Goal: Transaction & Acquisition: Purchase product/service

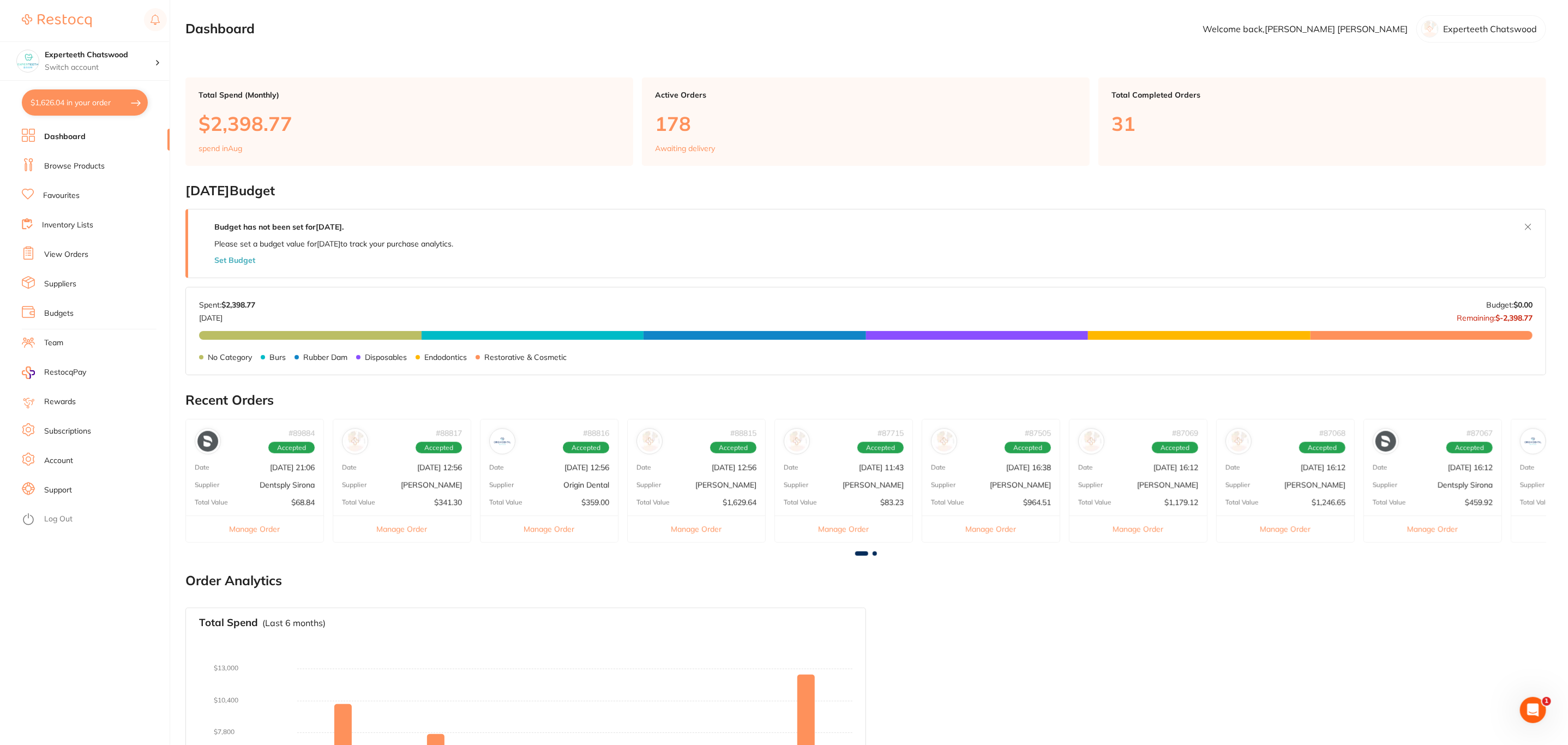
click at [110, 95] on button "$1,626.04 in your order" at bounding box center [85, 102] width 126 height 26
checkbox input "true"
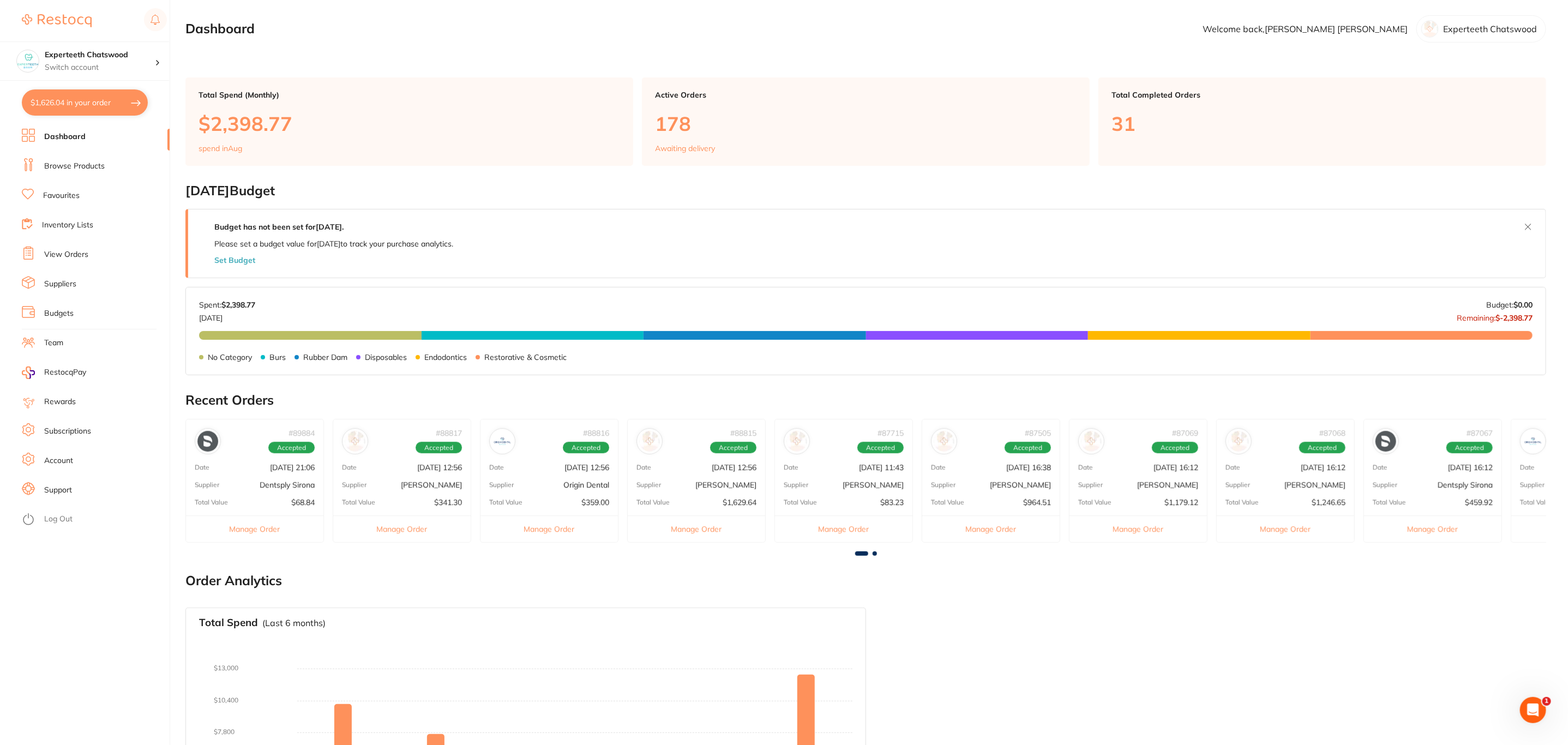
checkbox input "true"
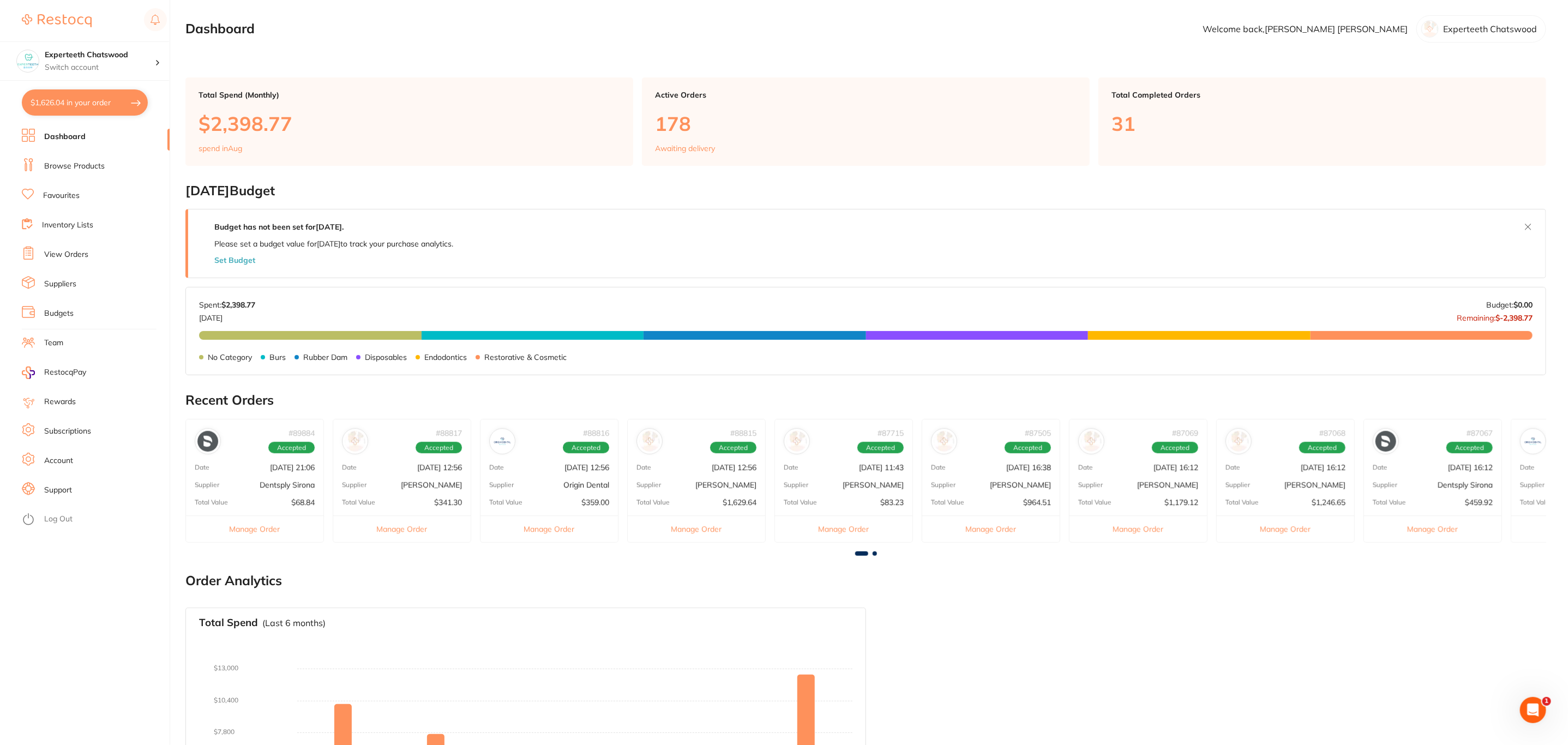
checkbox input "true"
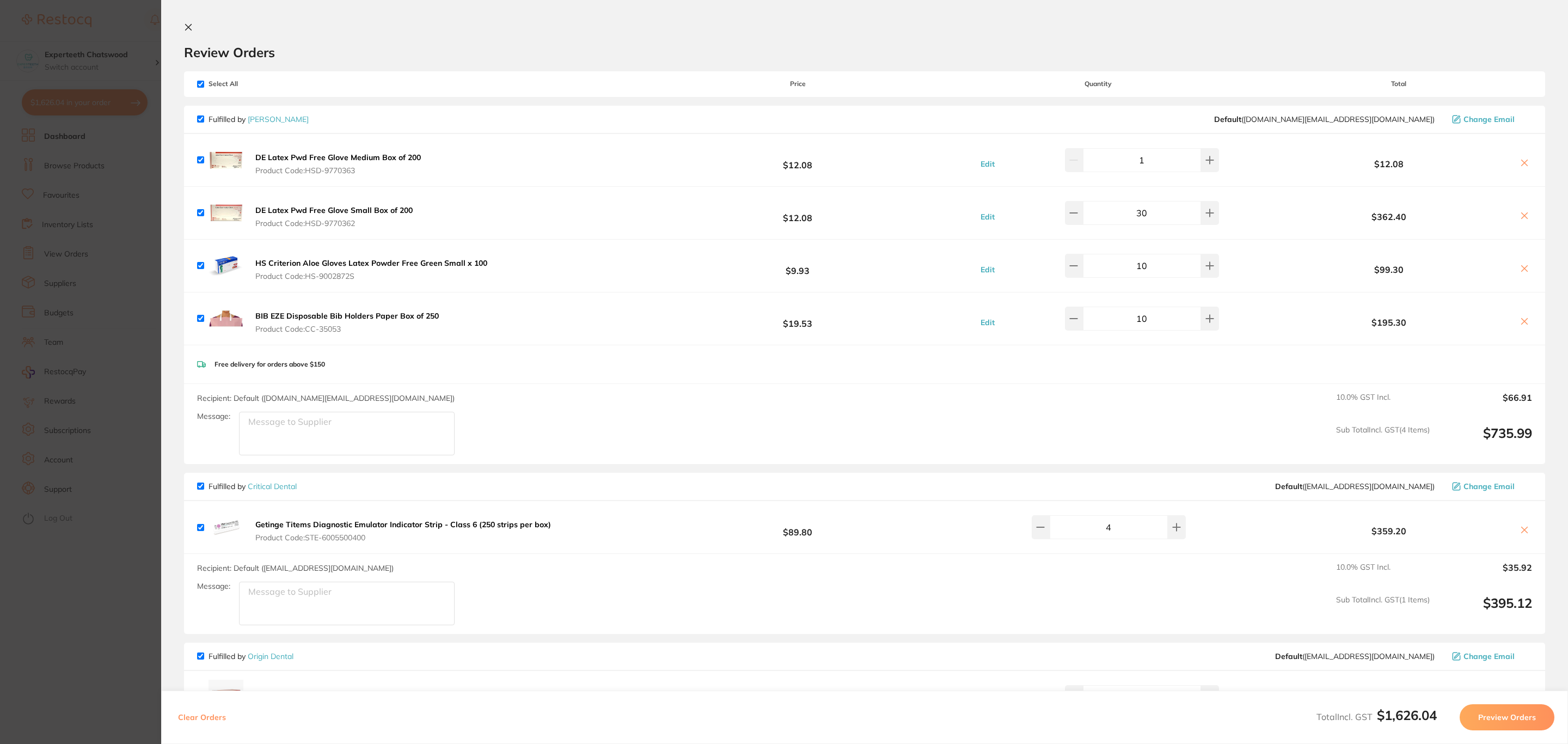
click at [1517, 160] on button at bounding box center [1524, 163] width 15 height 11
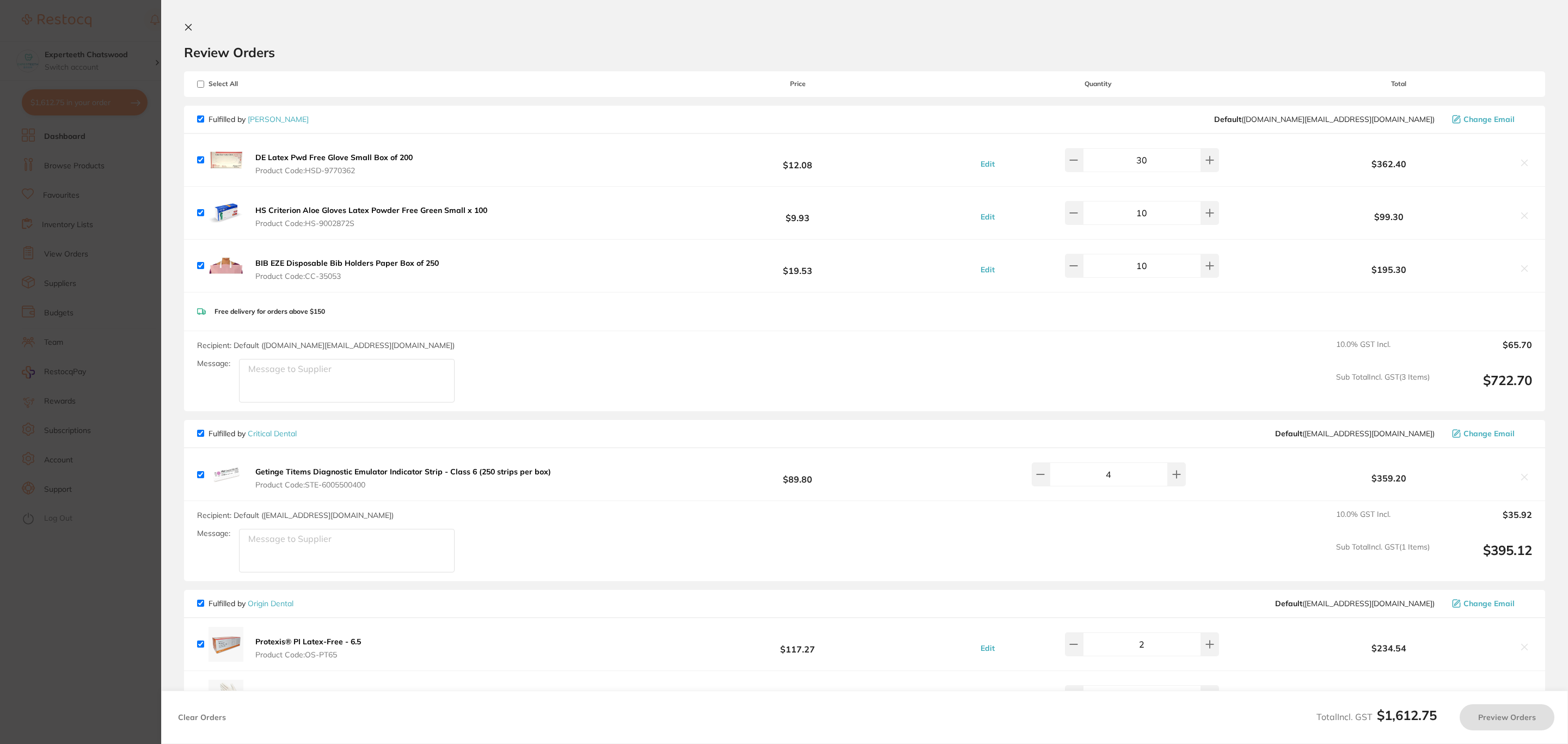
checkbox input "true"
click at [101, 289] on section "Update RRP Set your pre negotiated price for this item. Item Agreed RRP (excl. …" at bounding box center [784, 372] width 1568 height 744
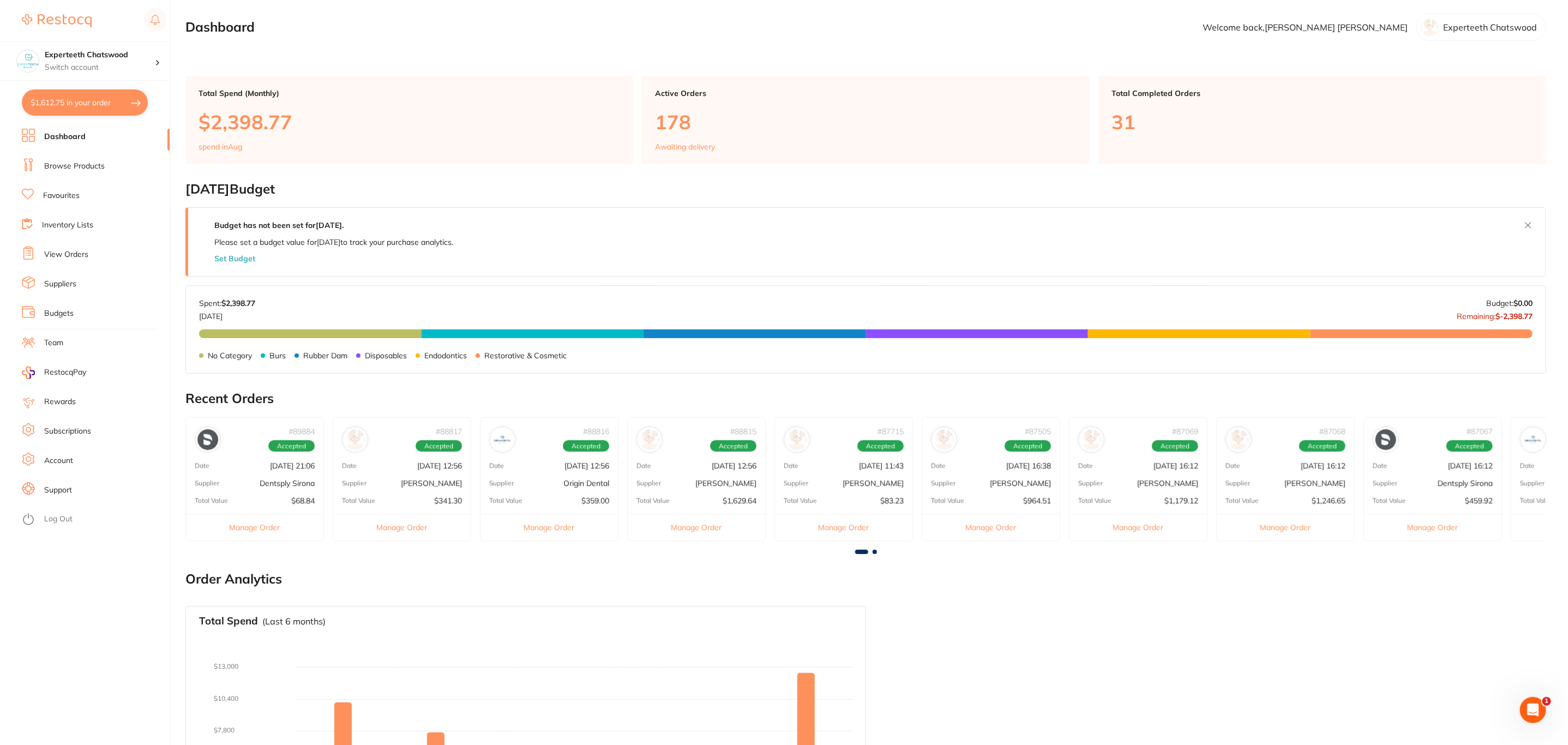
click at [85, 159] on li "Browse Products" at bounding box center [95, 166] width 147 height 16
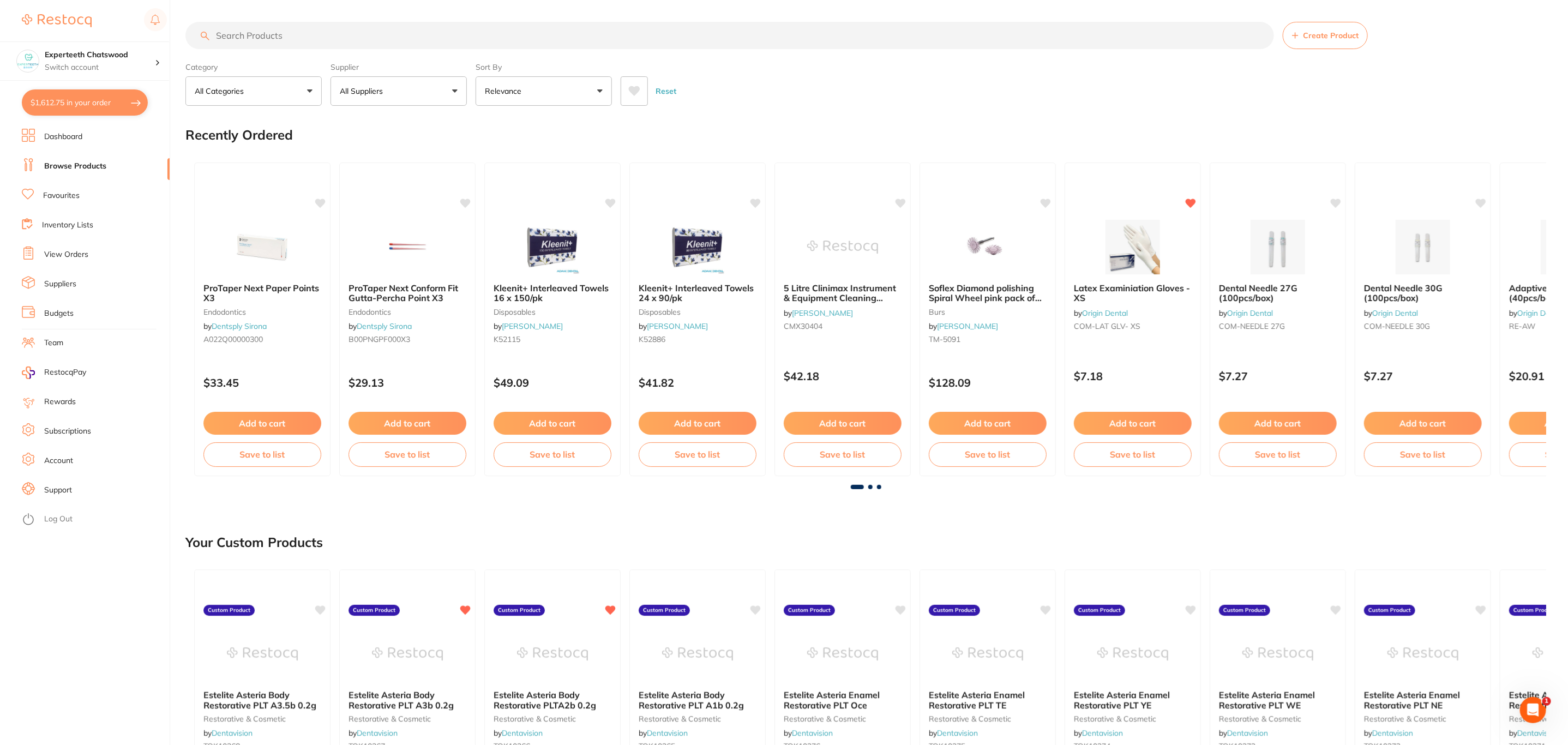
click at [267, 37] on input "search" at bounding box center [730, 35] width 1089 height 28
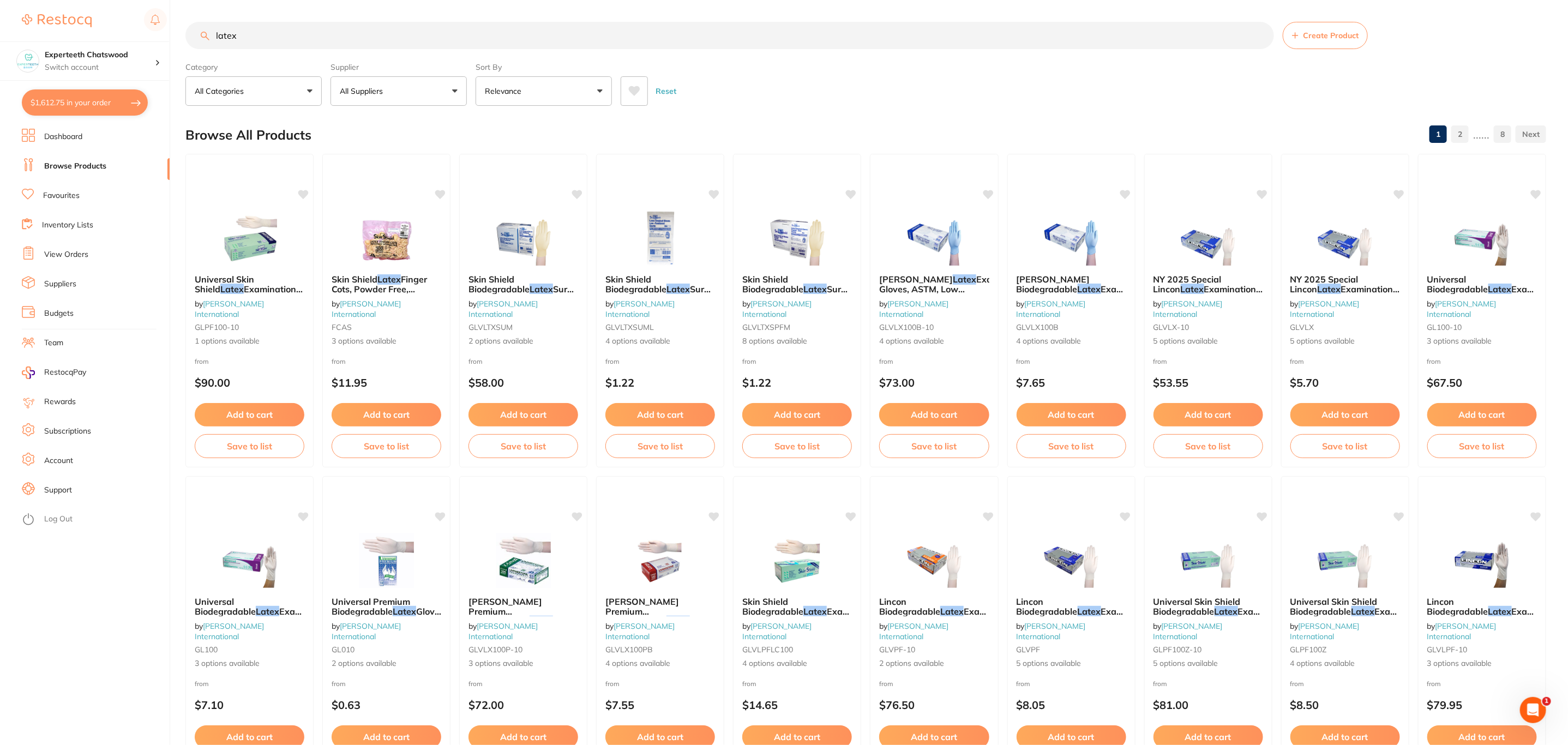
type input "latex"
click at [406, 94] on button "All Suppliers" at bounding box center [398, 91] width 136 height 30
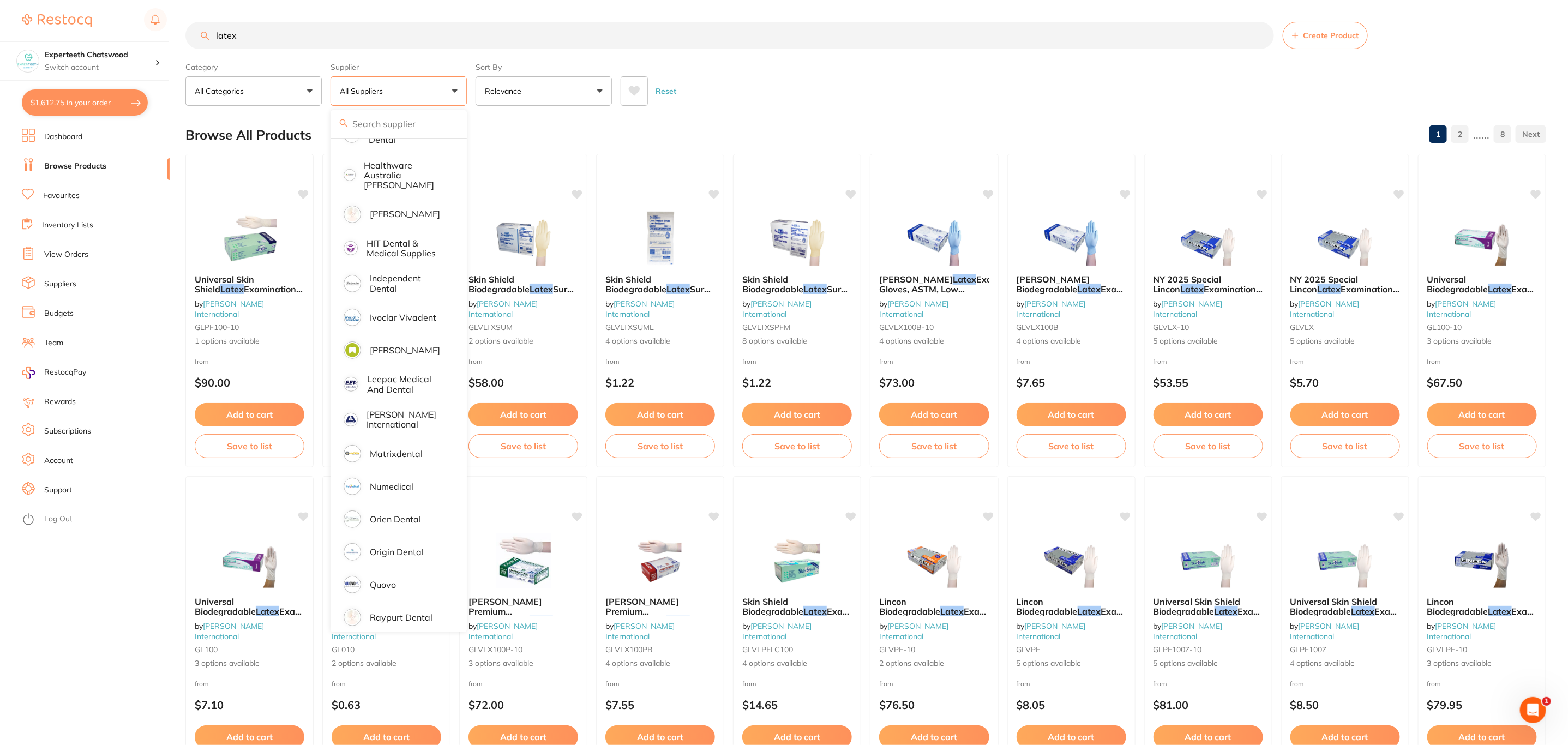
scroll to position [320, 0]
click at [388, 513] on p "Origin Dental" at bounding box center [397, 518] width 54 height 10
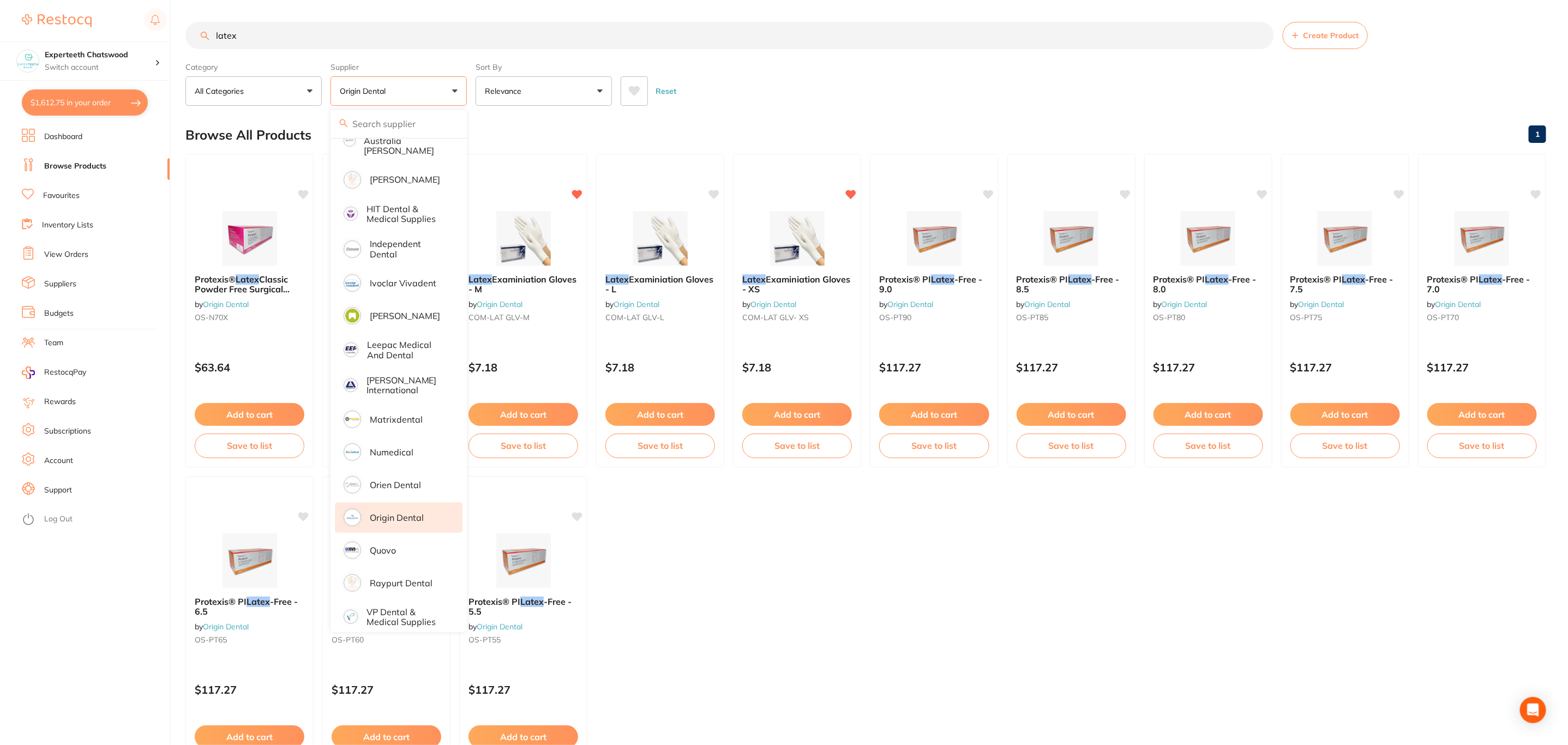
click at [849, 66] on div "Category All Categories All Categories No categories found Clear Category false…" at bounding box center [866, 82] width 1361 height 48
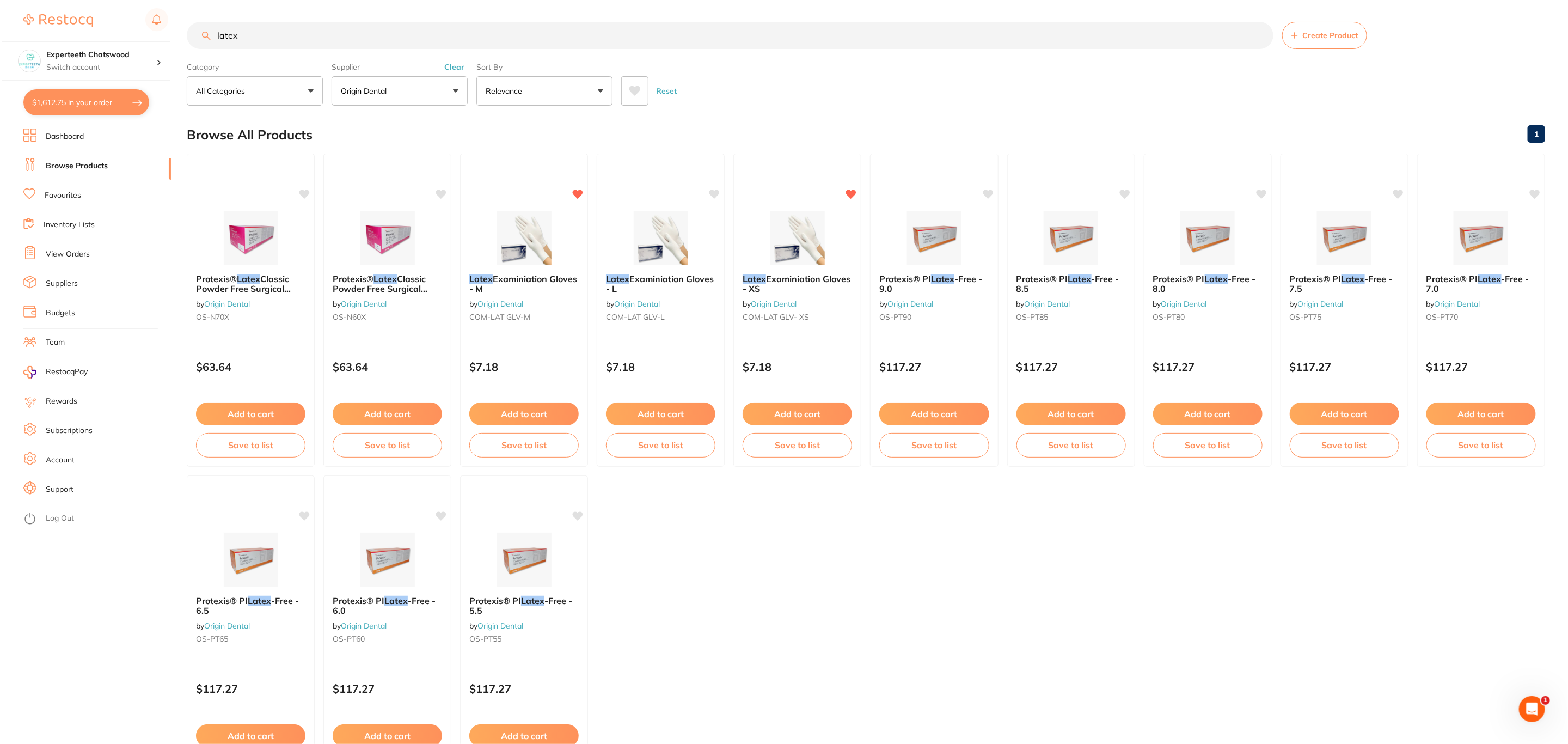
scroll to position [0, 0]
click at [516, 273] on div "Latex Examiniation Gloves - M by Origin Dental COM-LAT GLV-M" at bounding box center [523, 300] width 128 height 70
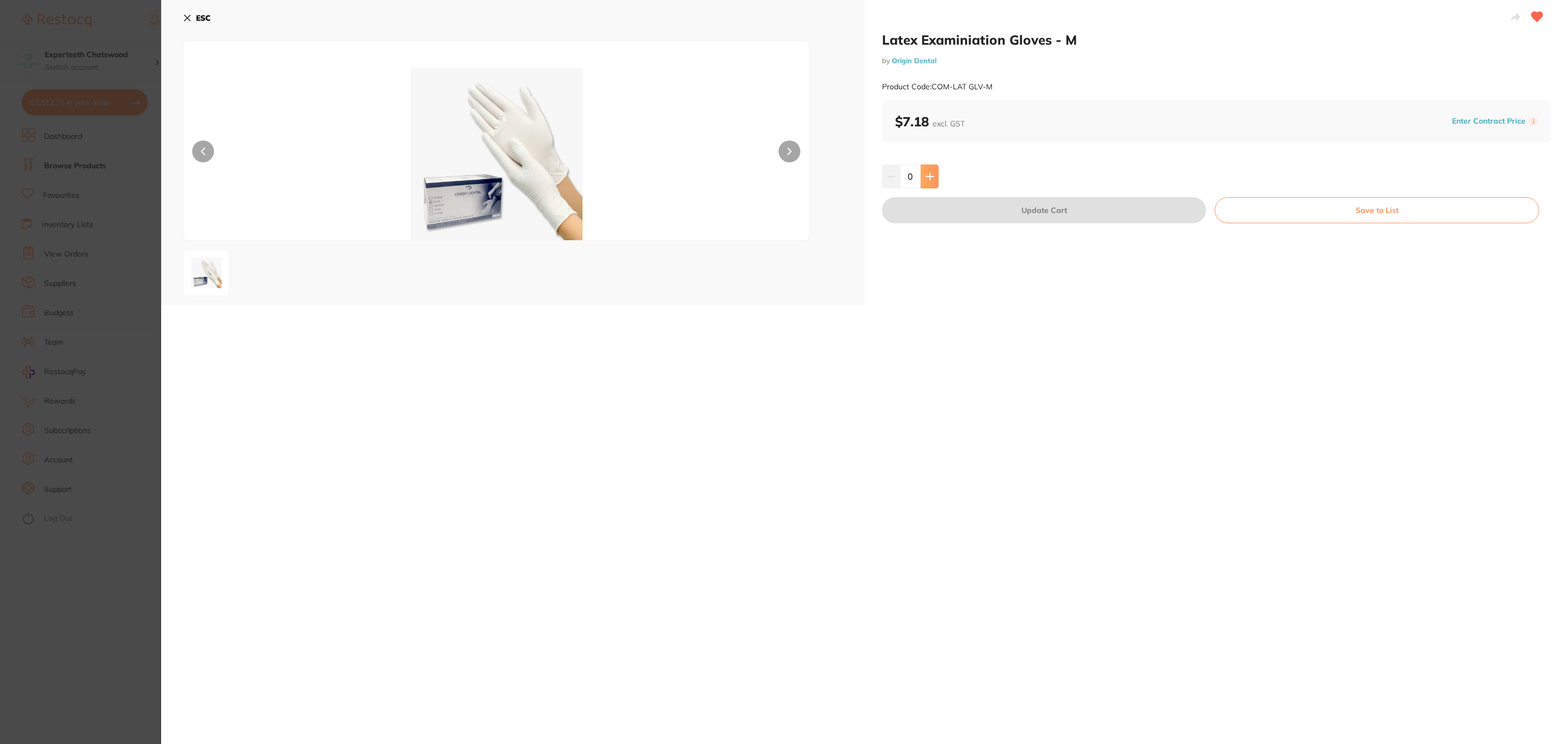
click at [926, 179] on icon at bounding box center [930, 176] width 8 height 8
type input "1"
click at [934, 210] on button "Update Cart" at bounding box center [1044, 210] width 324 height 26
checkbox input "false"
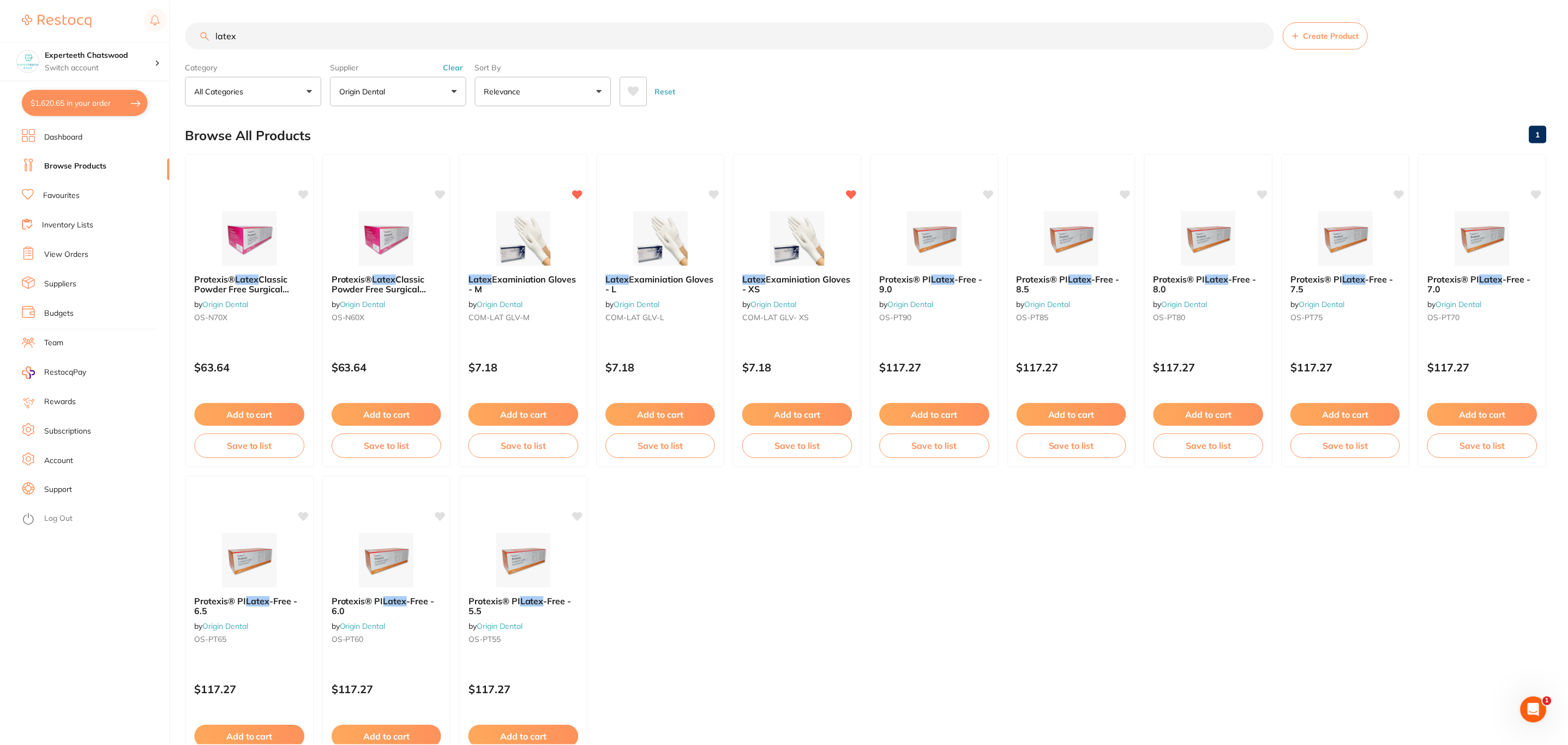
scroll to position [1, 0]
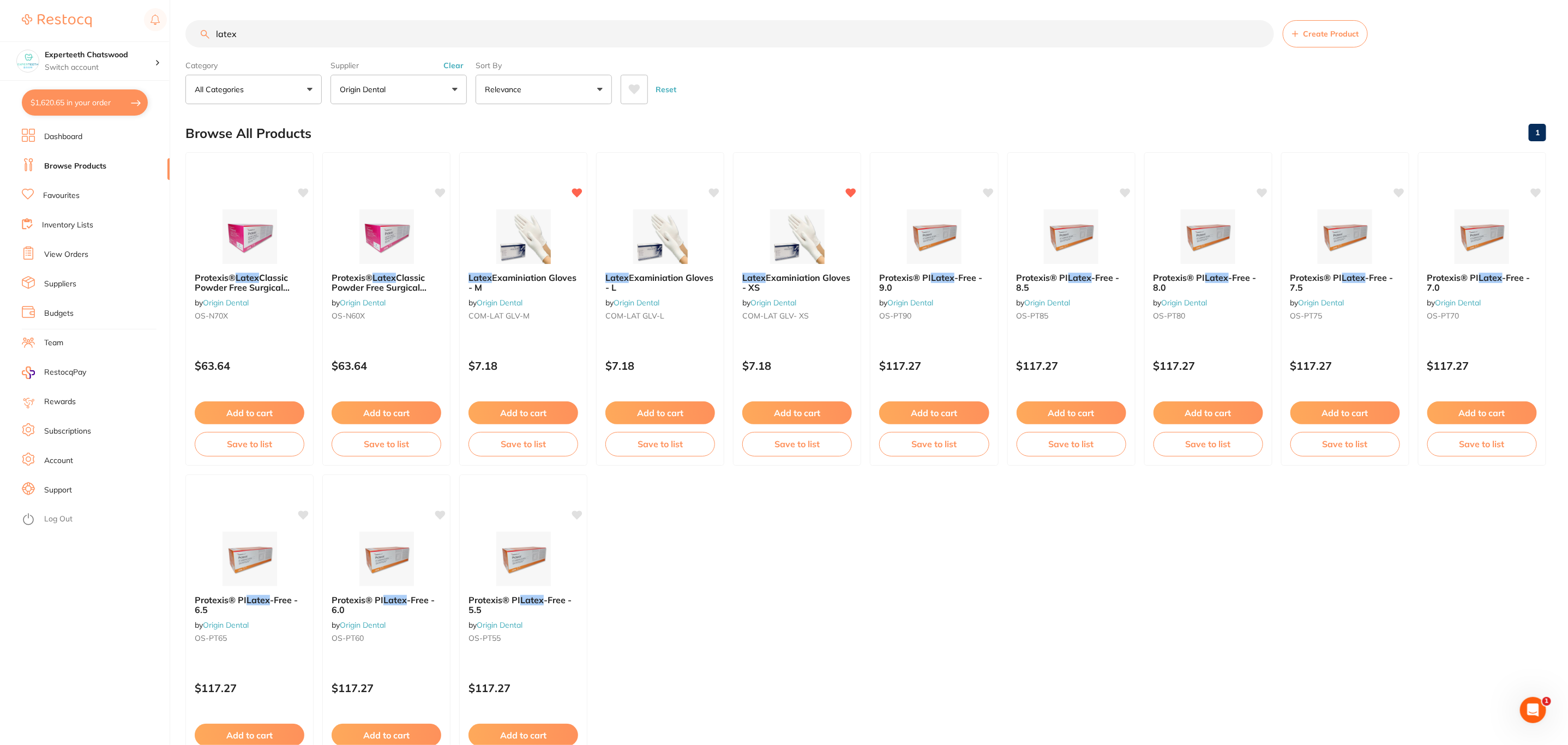
click at [94, 97] on button "$1,620.65 in your order" at bounding box center [85, 102] width 126 height 26
checkbox input "true"
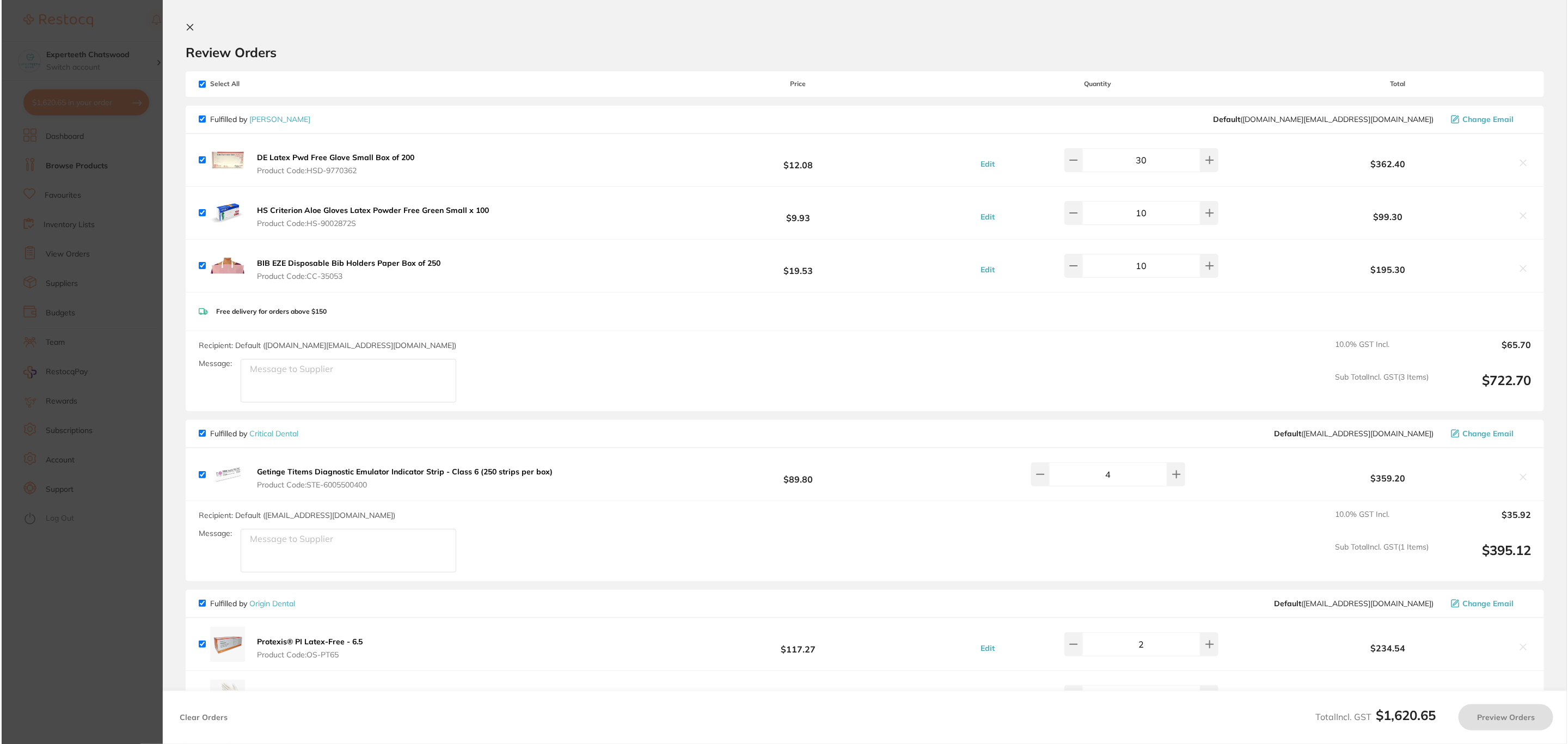
scroll to position [0, 0]
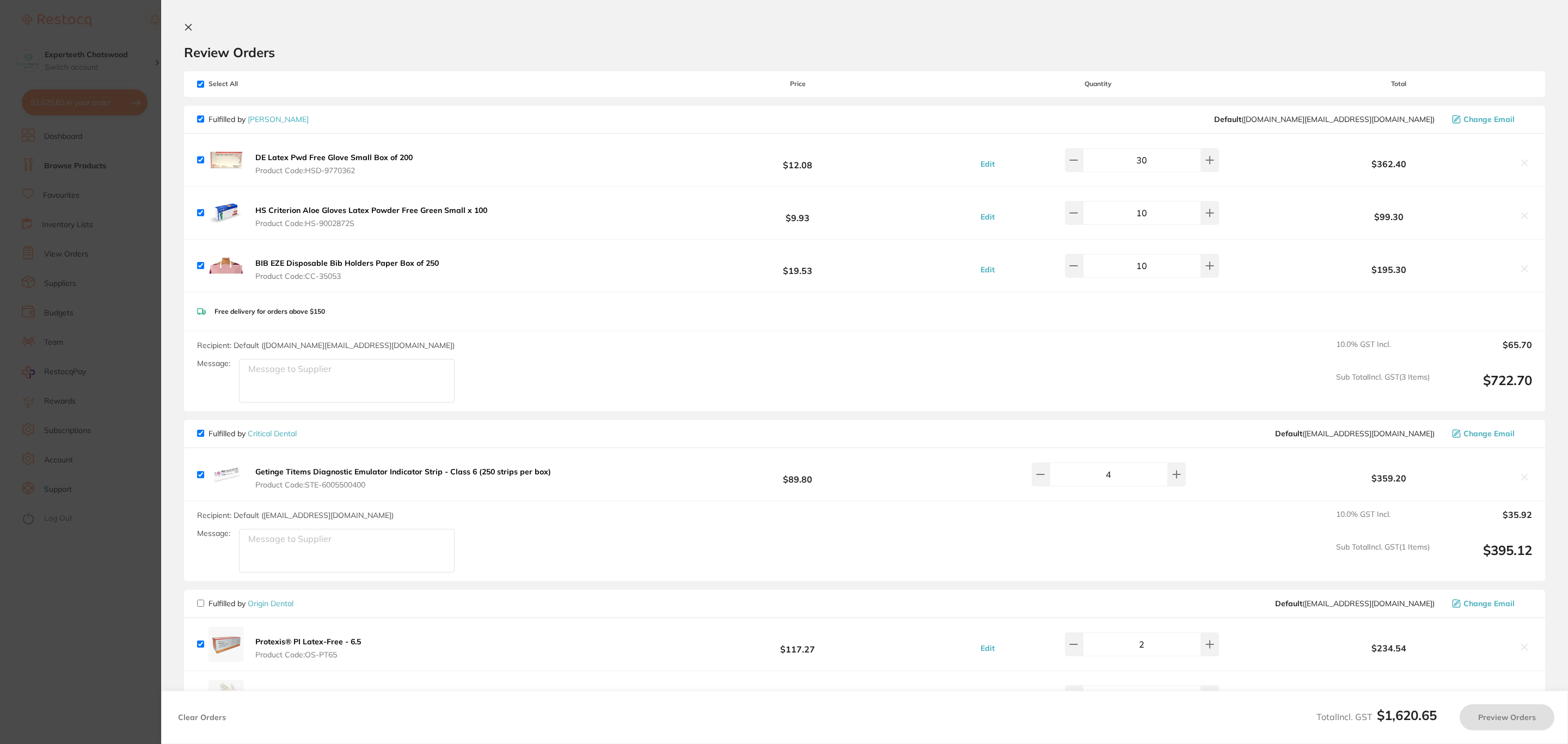
checkbox input "false"
checkbox input "true"
click at [457, 478] on button "Getinge Titems Diagnostic Emulator Indicator Strip - Class 6 (250 strips per bo…" at bounding box center [403, 478] width 302 height 23
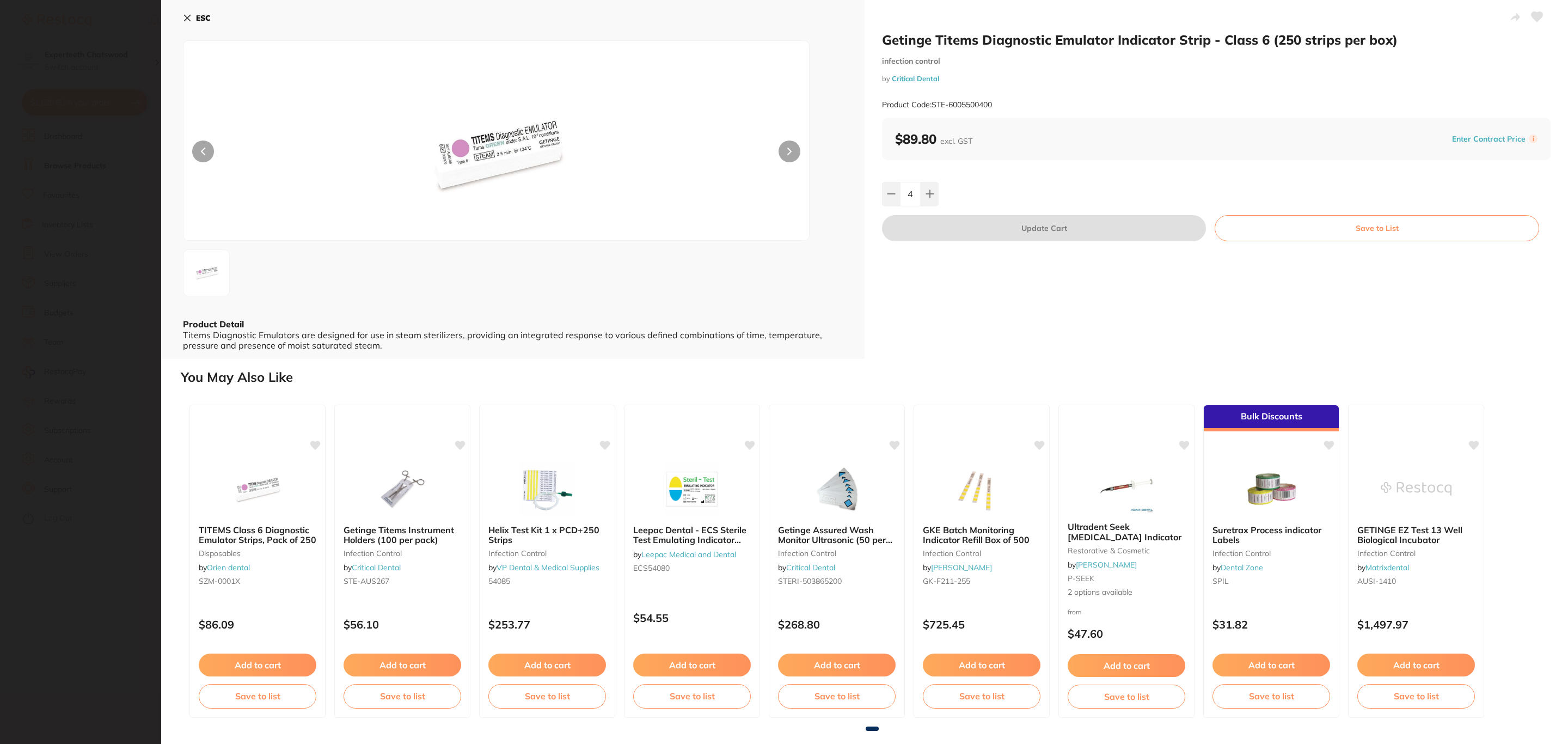
click at [191, 16] on icon at bounding box center [187, 18] width 8 height 8
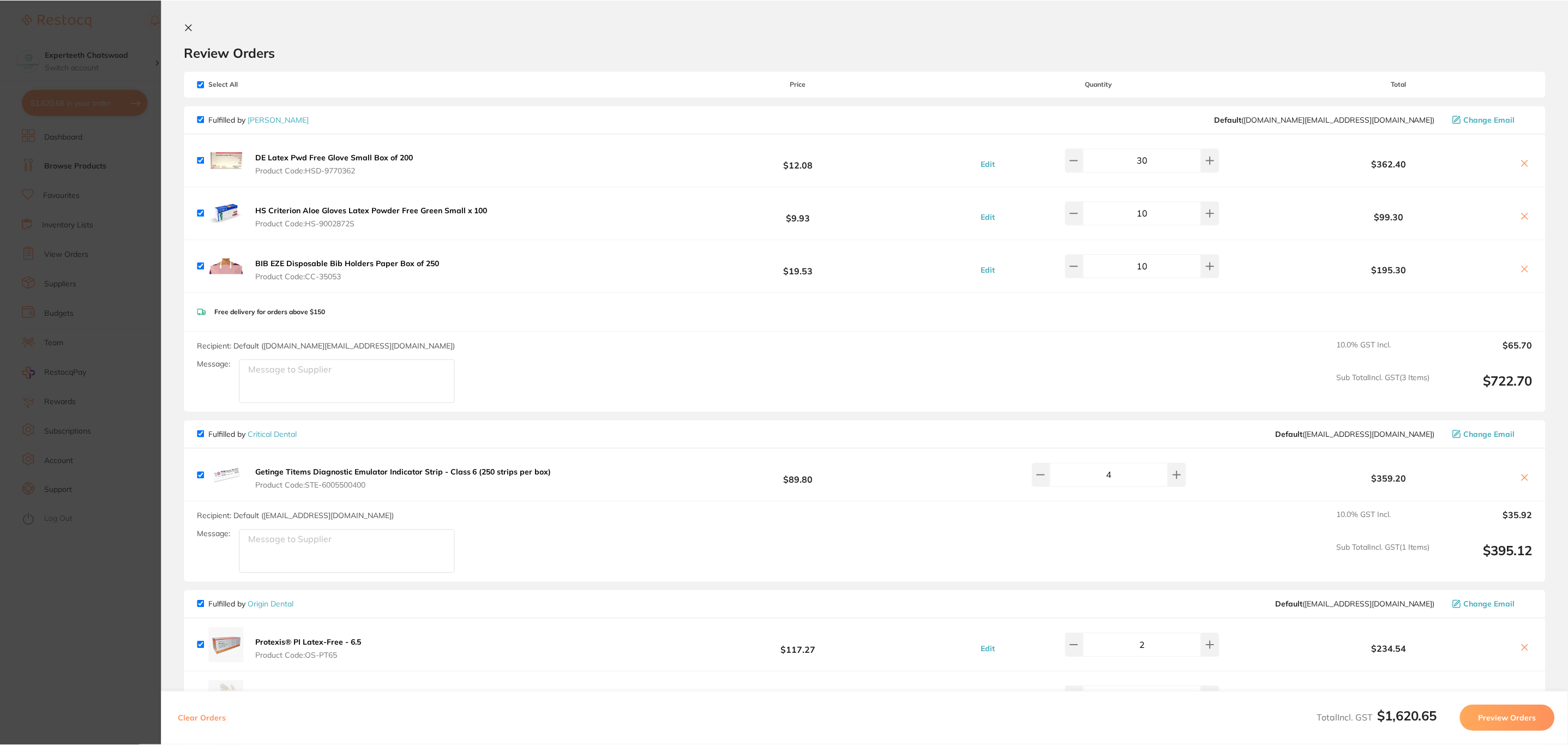
scroll to position [1, 0]
click at [1522, 474] on icon at bounding box center [1524, 478] width 8 height 8
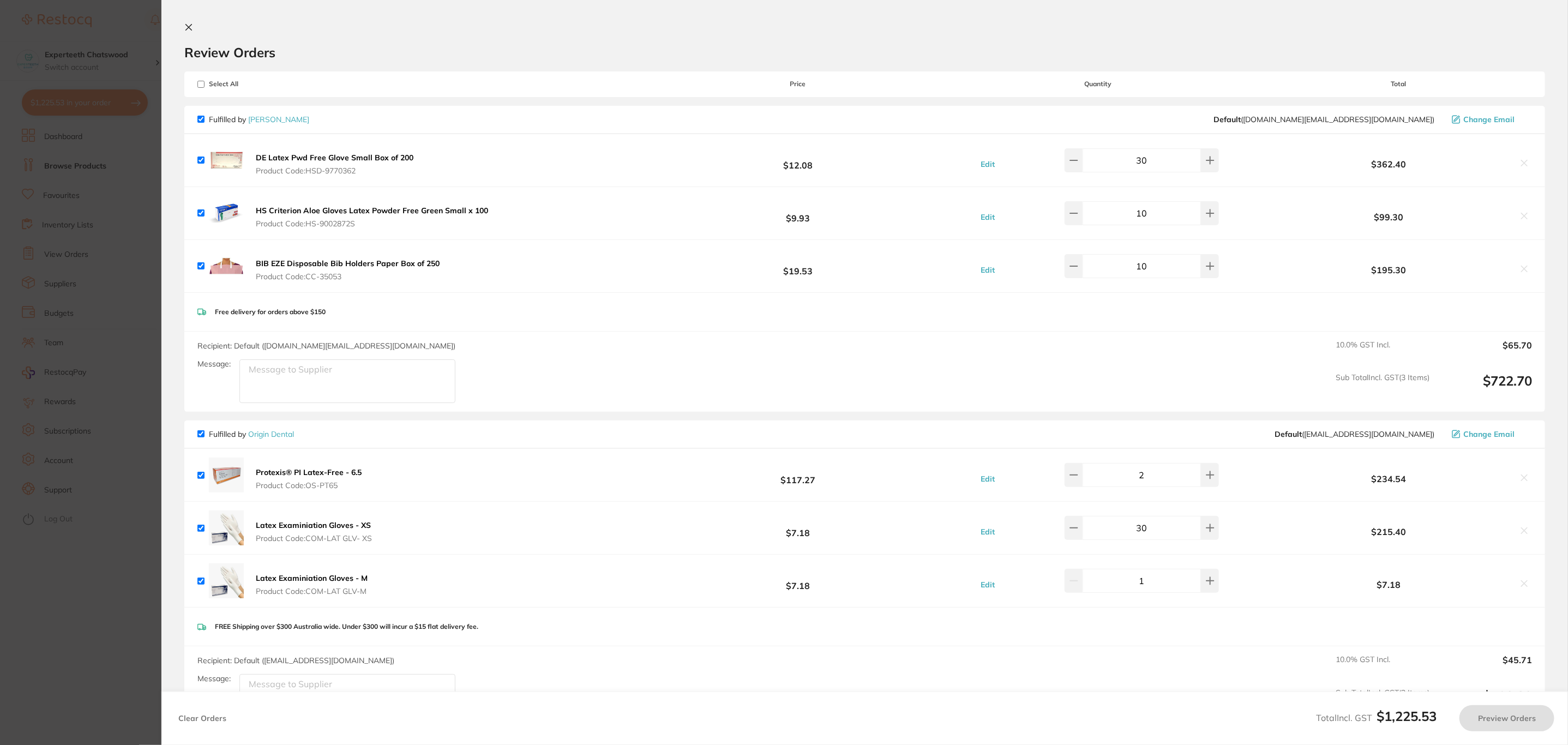
checkbox input "true"
click at [40, 380] on section "Update RRP Set your pre negotiated price for this item. Item Agreed RRP (excl. …" at bounding box center [785, 372] width 1571 height 745
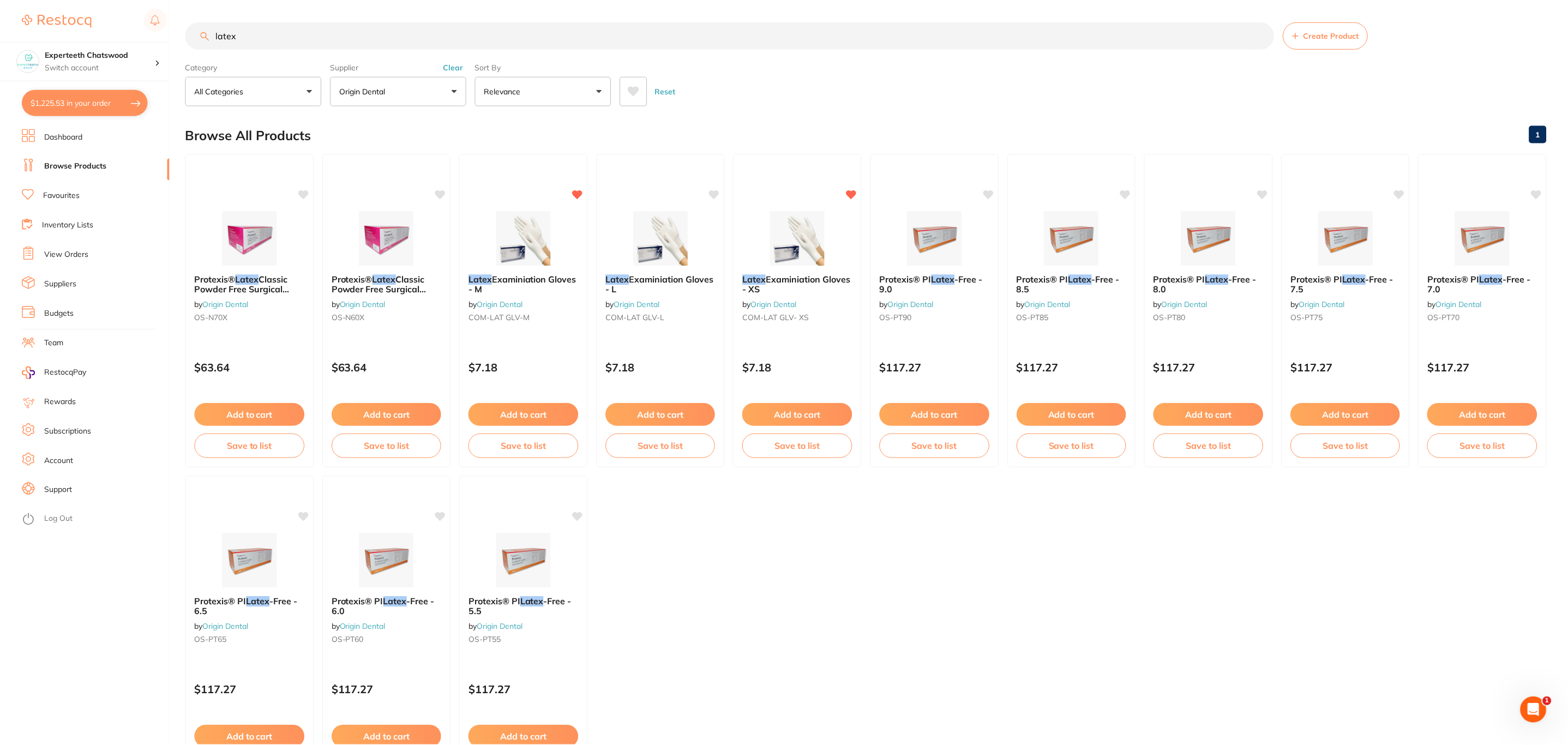
scroll to position [1, 0]
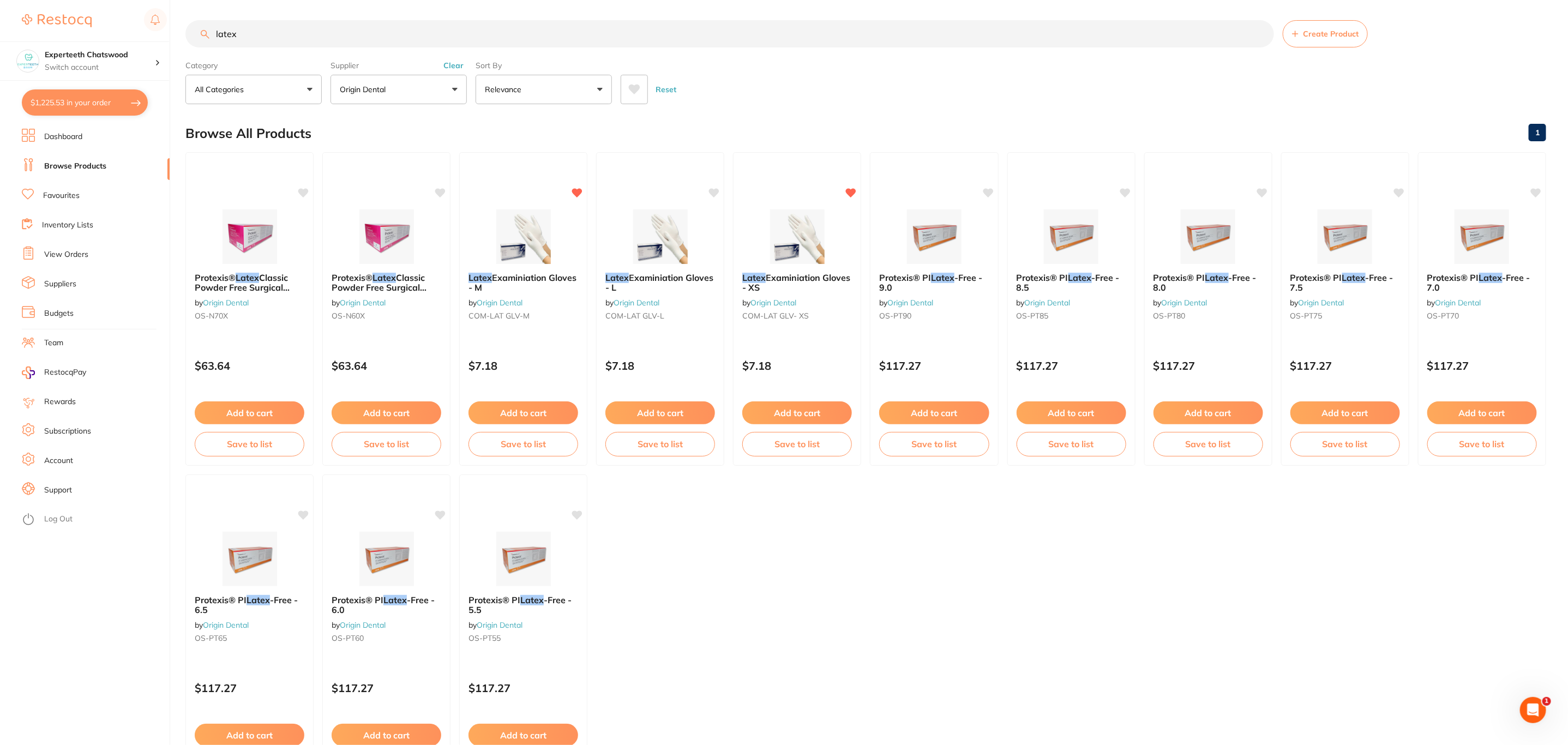
drag, startPoint x: 251, startPoint y: 33, endPoint x: 196, endPoint y: 41, distance: 55.6
click at [196, 41] on input "latex" at bounding box center [730, 34] width 1089 height 28
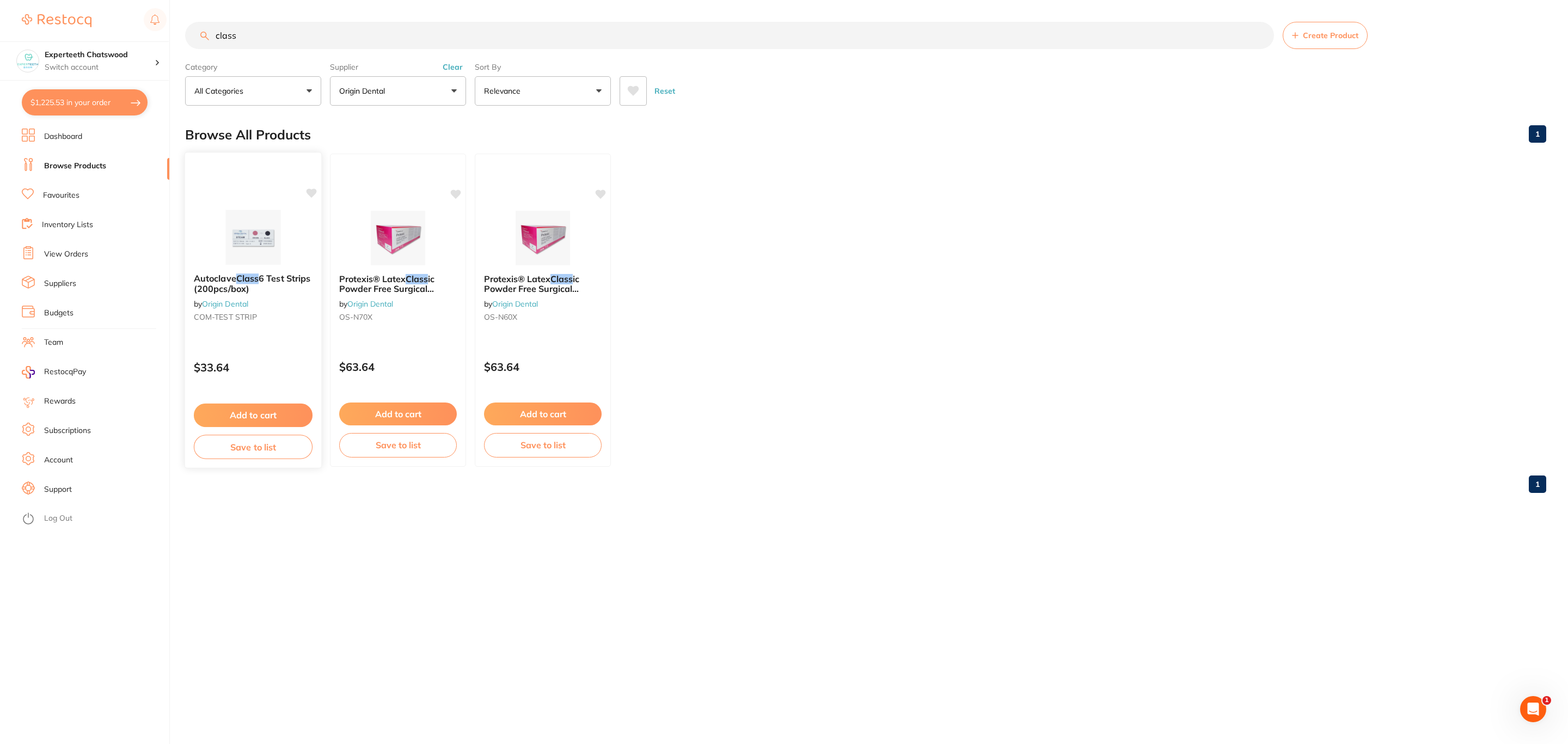
scroll to position [0, 0]
type input "class"
click at [216, 210] on div "Autoclave Class 6 Test Strips (200pcs/box) by Origin Dental COM-TEST STRIP $33.…" at bounding box center [254, 310] width 138 height 316
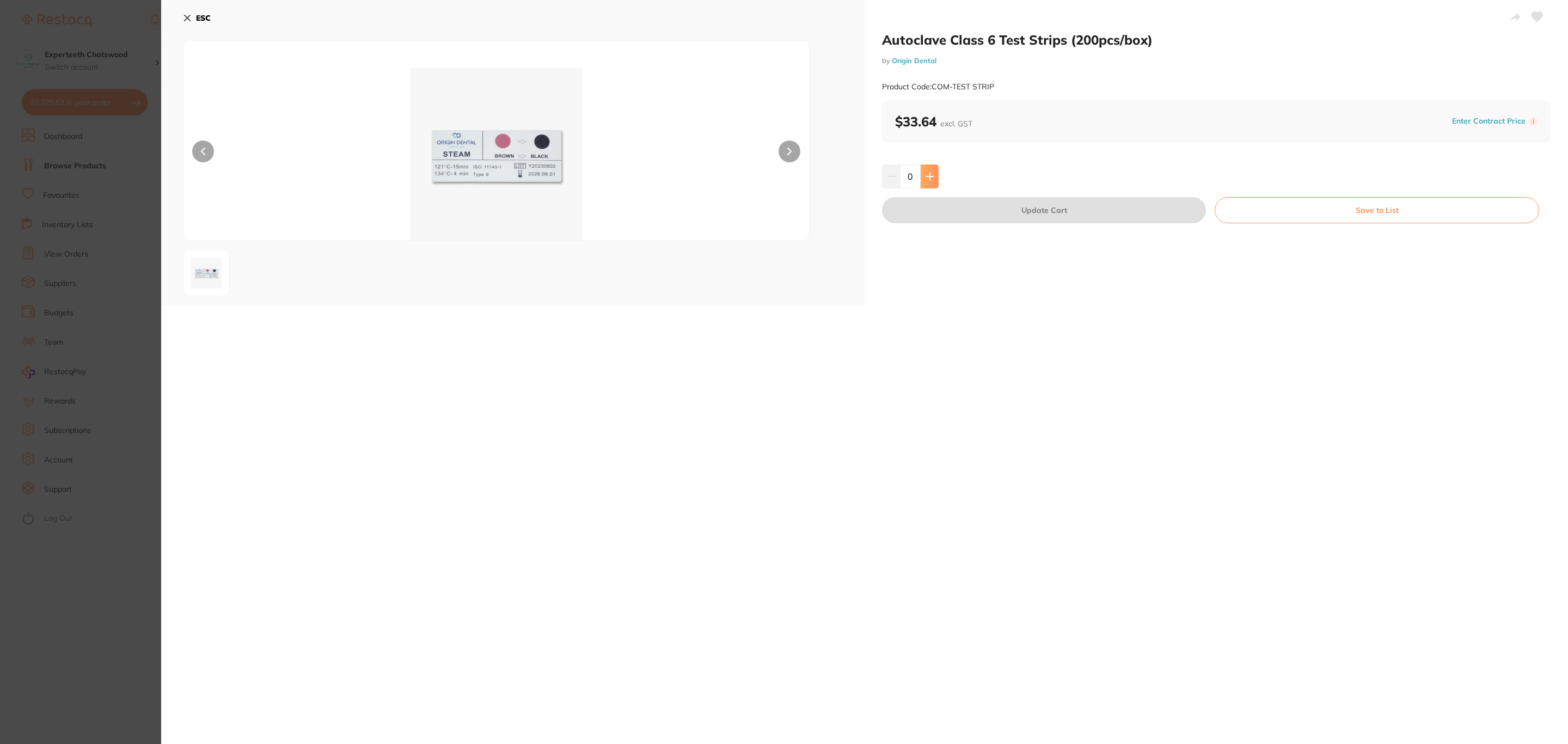
click at [931, 174] on icon at bounding box center [930, 176] width 8 height 8
type input "4"
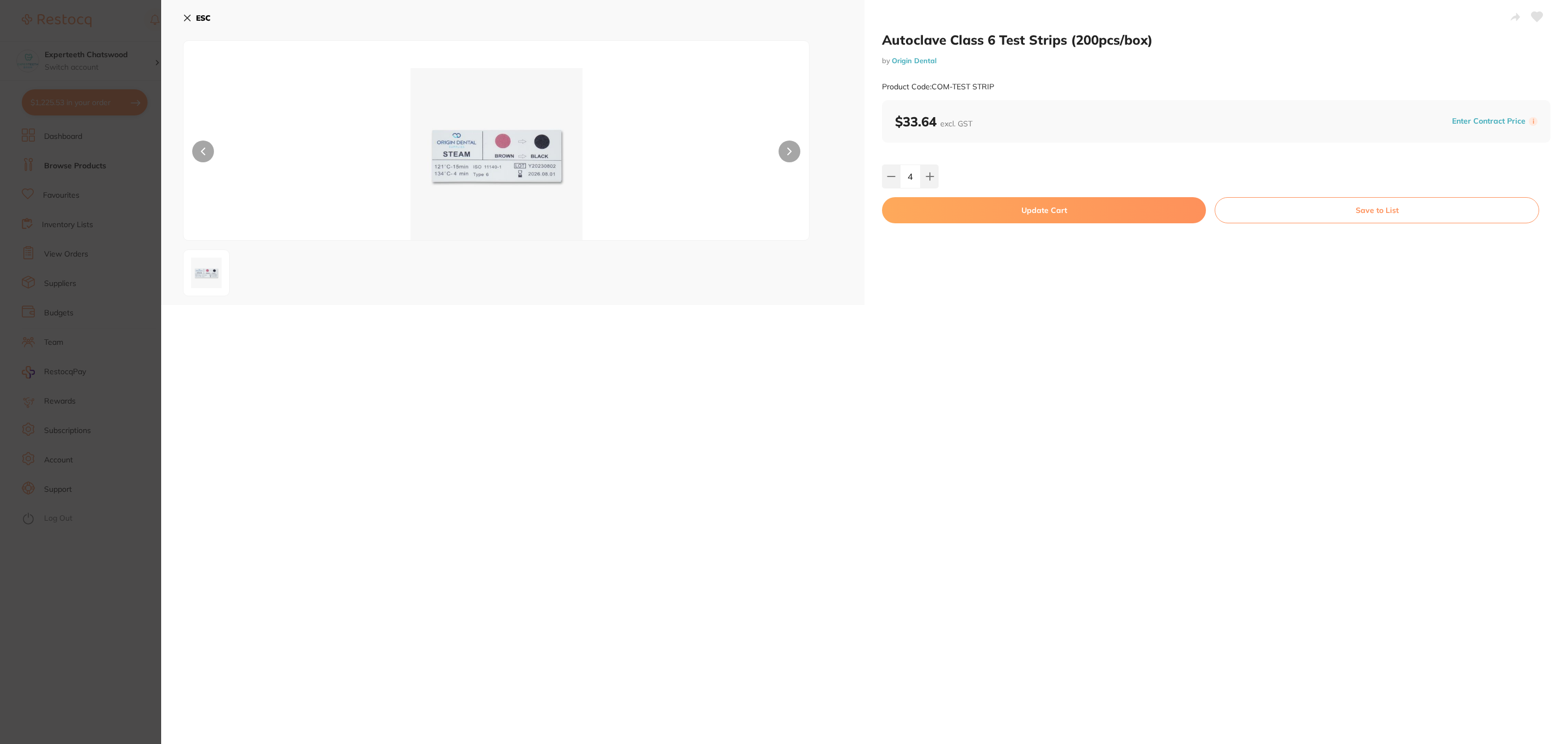
click at [933, 205] on button "Update Cart" at bounding box center [1044, 210] width 324 height 26
checkbox input "false"
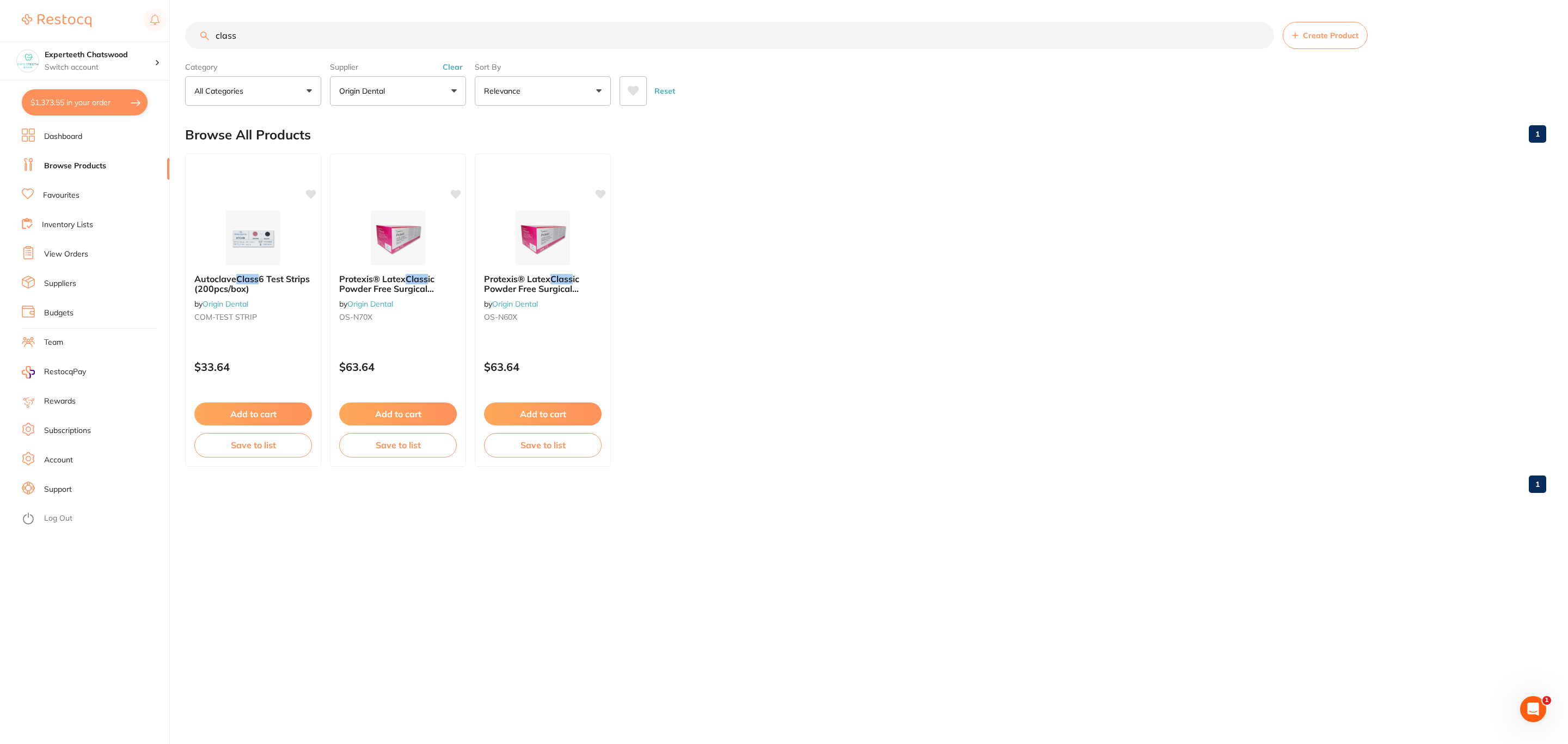
click at [75, 105] on button "$1,373.55 in your order" at bounding box center [85, 102] width 126 height 26
checkbox input "true"
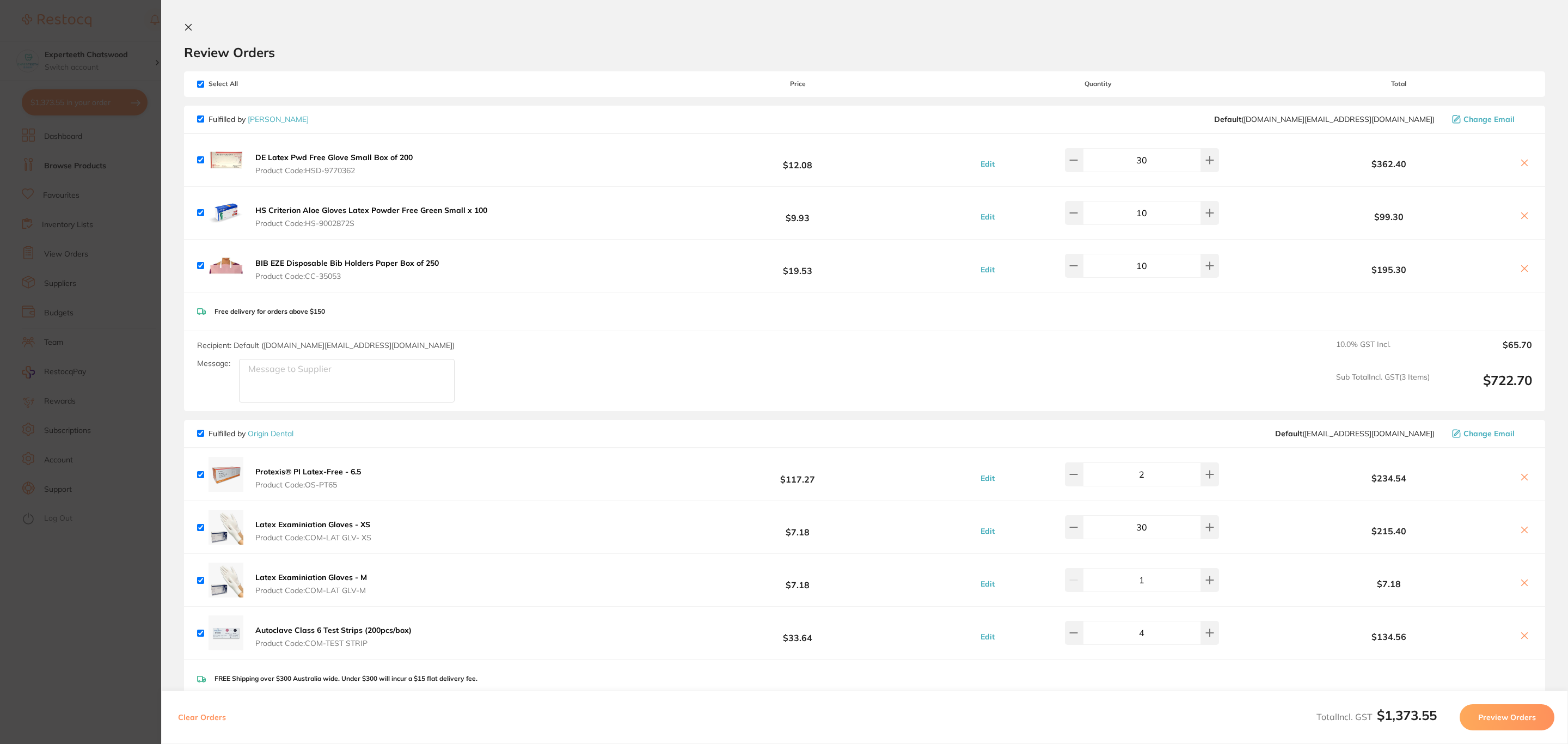
click at [363, 266] on b "BIB EZE Disposable Bib Holders Paper Box of 250" at bounding box center [347, 263] width 183 height 10
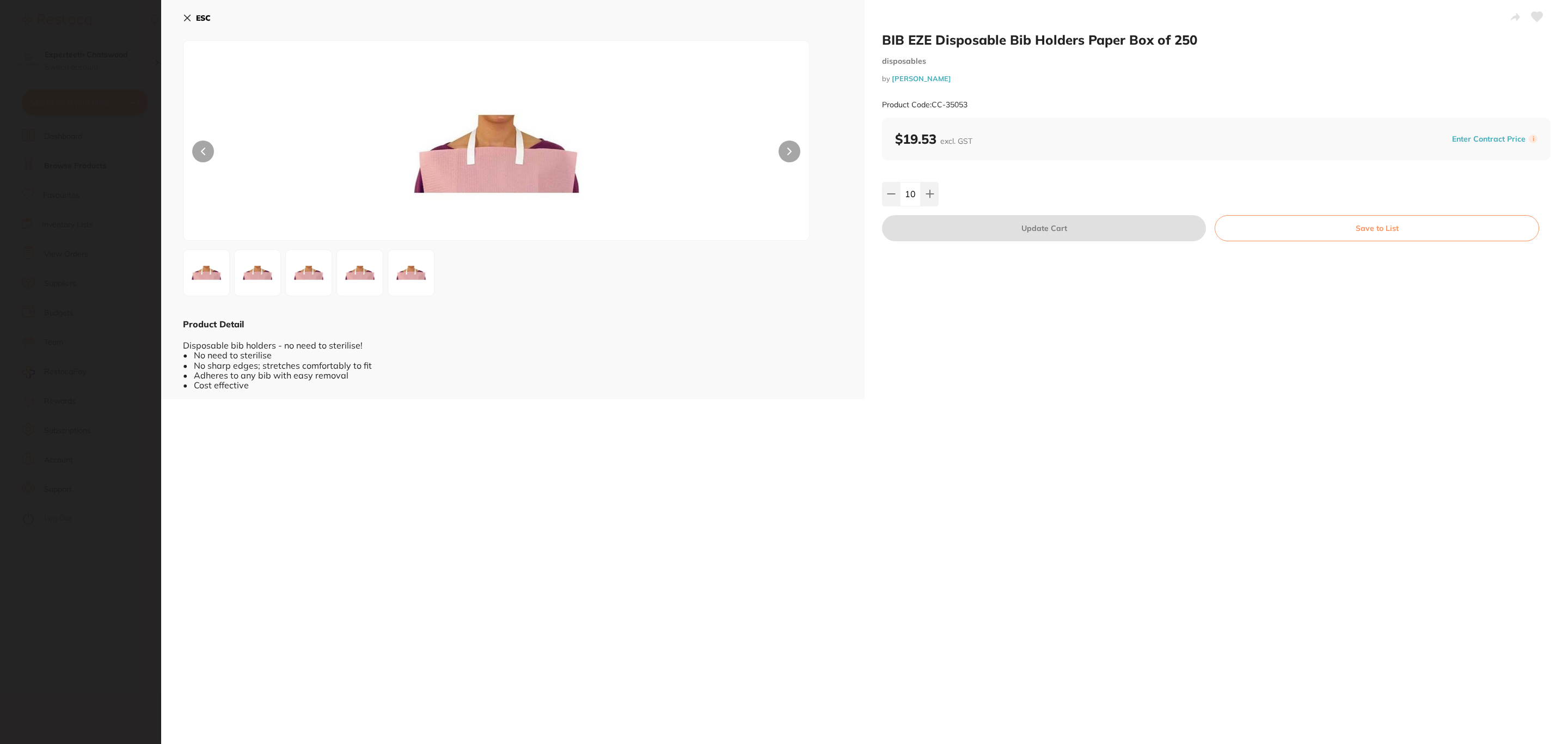
click at [190, 20] on icon at bounding box center [187, 18] width 8 height 8
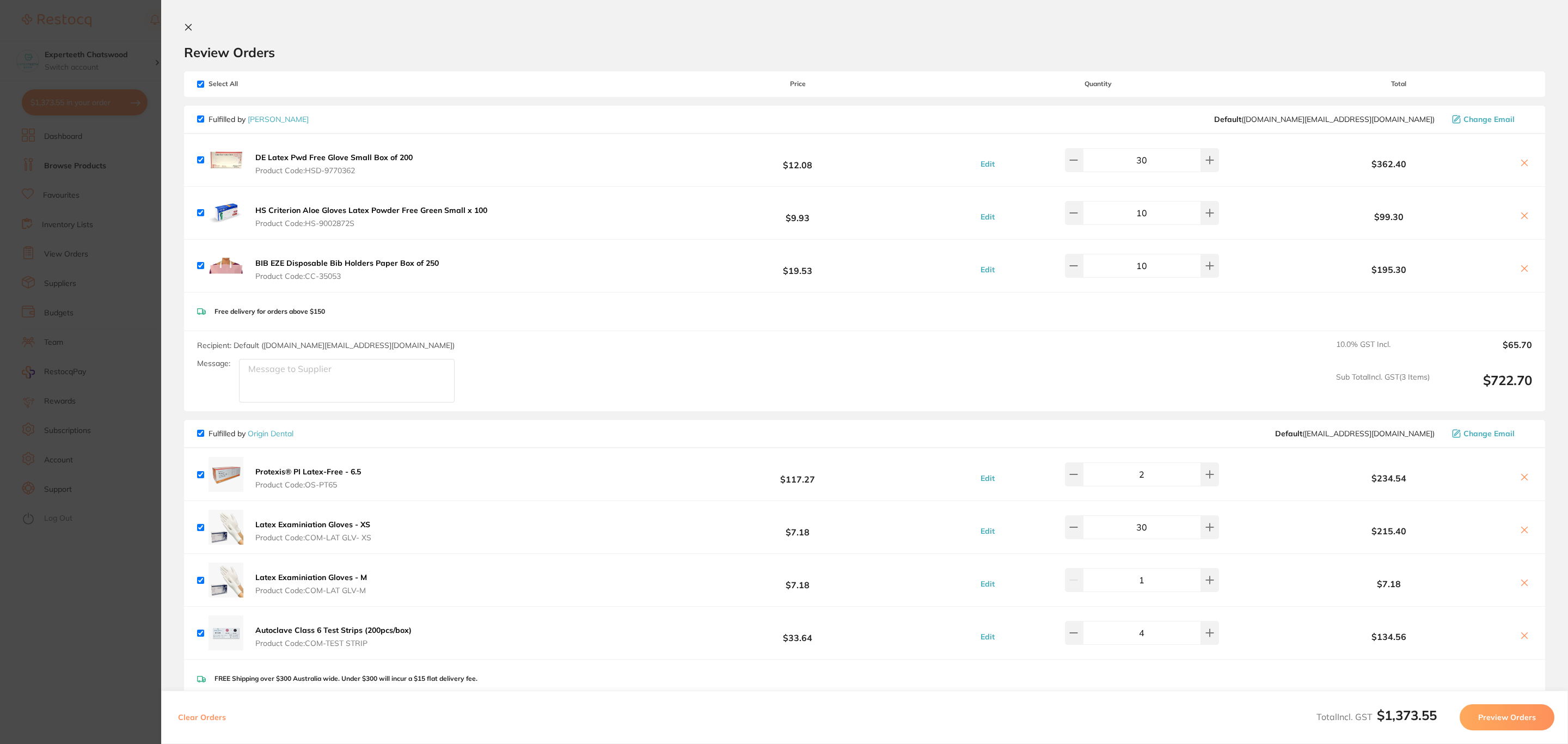
click at [75, 159] on section "Update RRP Set your pre negotiated price for this item. Item Agreed RRP (excl. …" at bounding box center [784, 372] width 1568 height 744
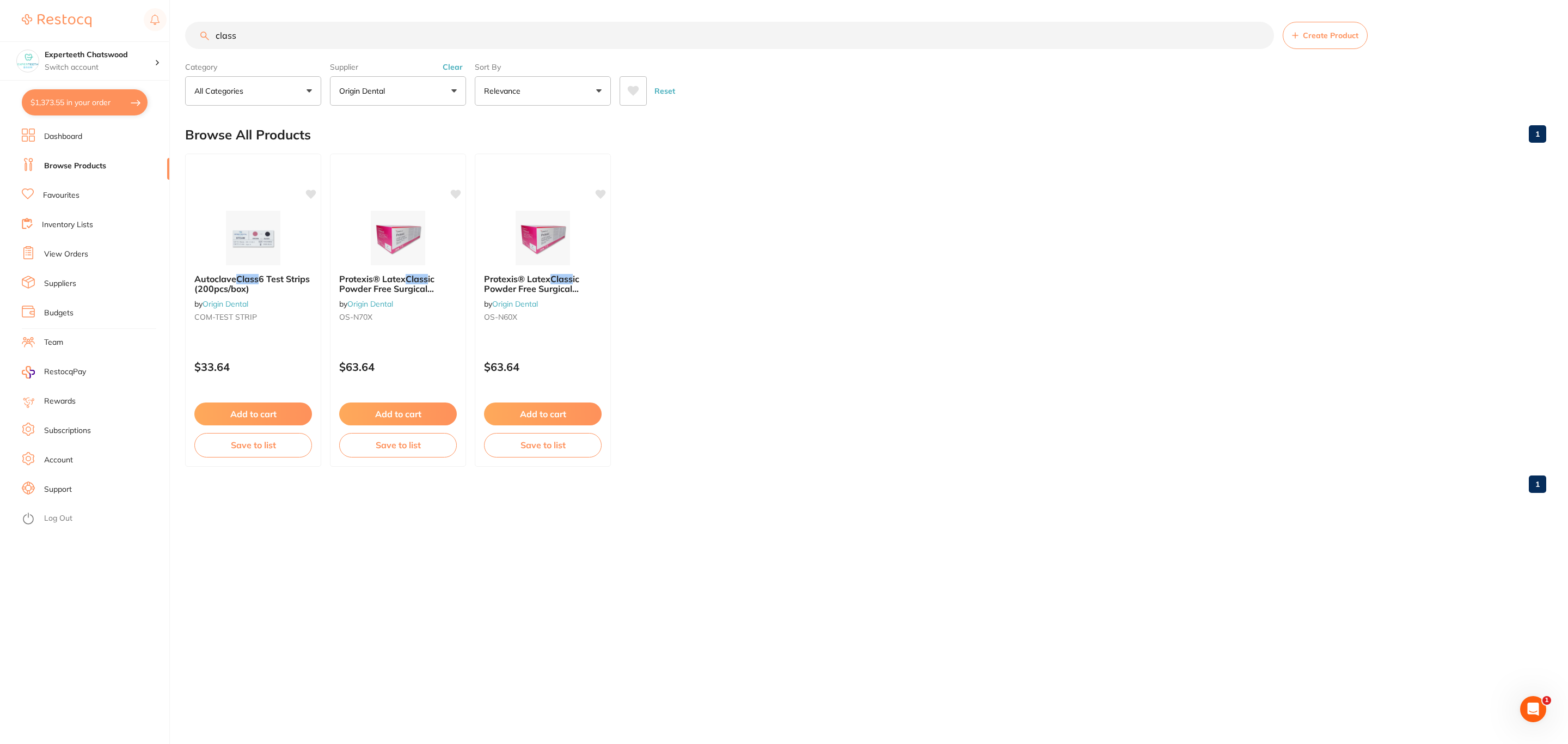
click at [286, 35] on input "class" at bounding box center [730, 35] width 1089 height 27
type input "c"
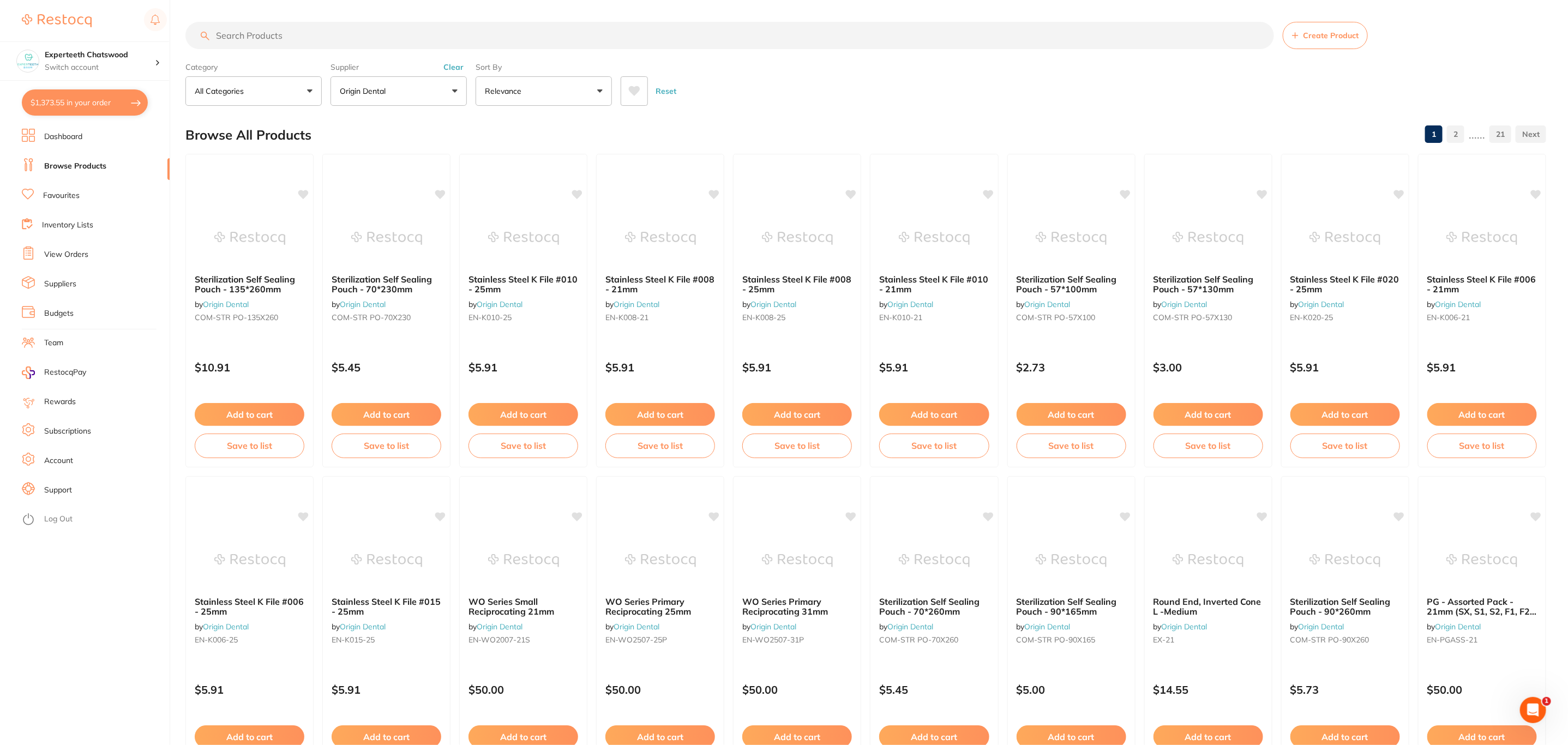
scroll to position [484, 0]
paste input "WVIBH"
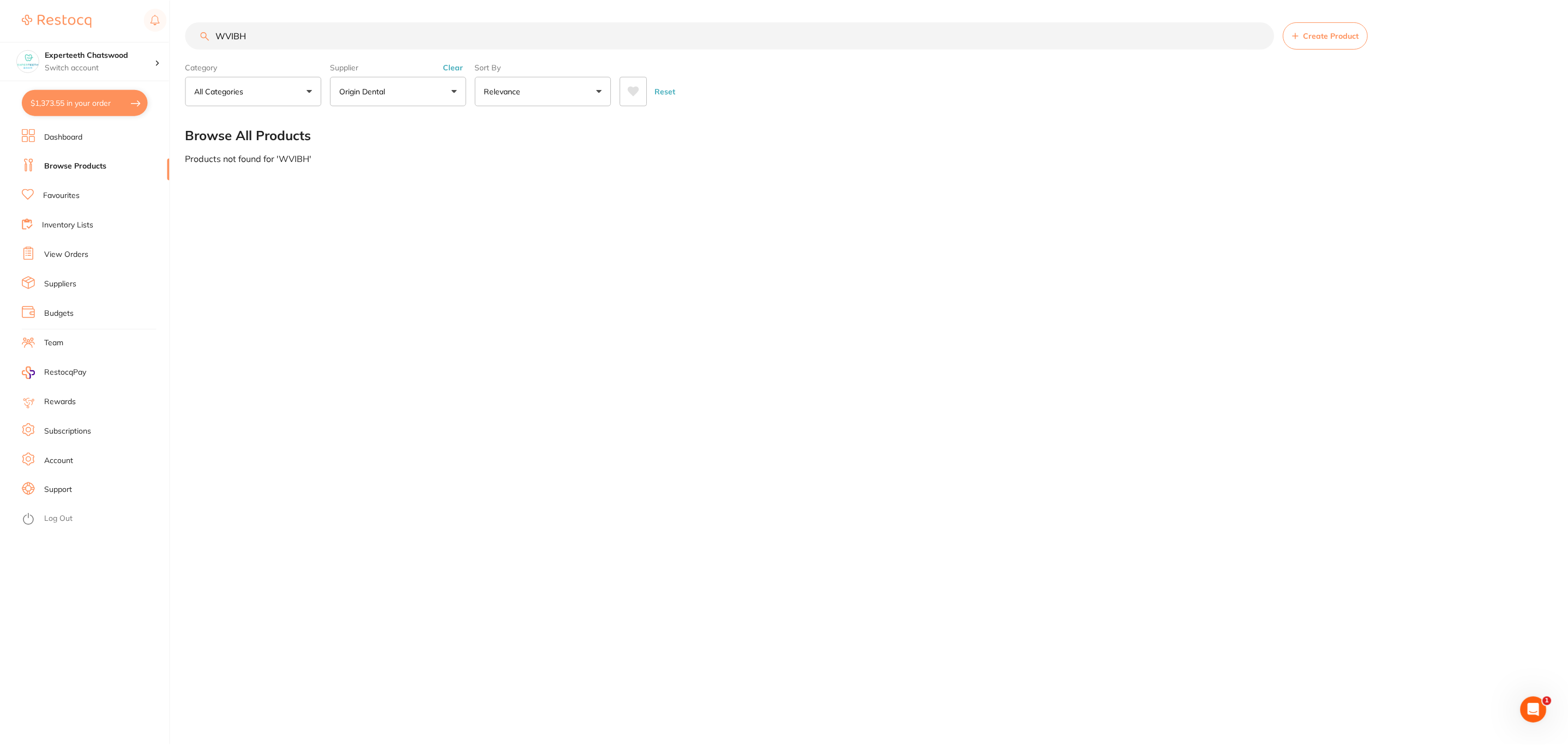
scroll to position [0, 0]
click at [428, 99] on button "Origin Dental" at bounding box center [398, 91] width 136 height 30
click at [422, 174] on li "Origin Dental" at bounding box center [399, 185] width 128 height 30
click at [403, 82] on button "All Suppliers" at bounding box center [398, 91] width 136 height 30
click at [280, 20] on main "WVIBH Create Product Category All Categories All Categories No categories found…" at bounding box center [878, 87] width 1385 height 176
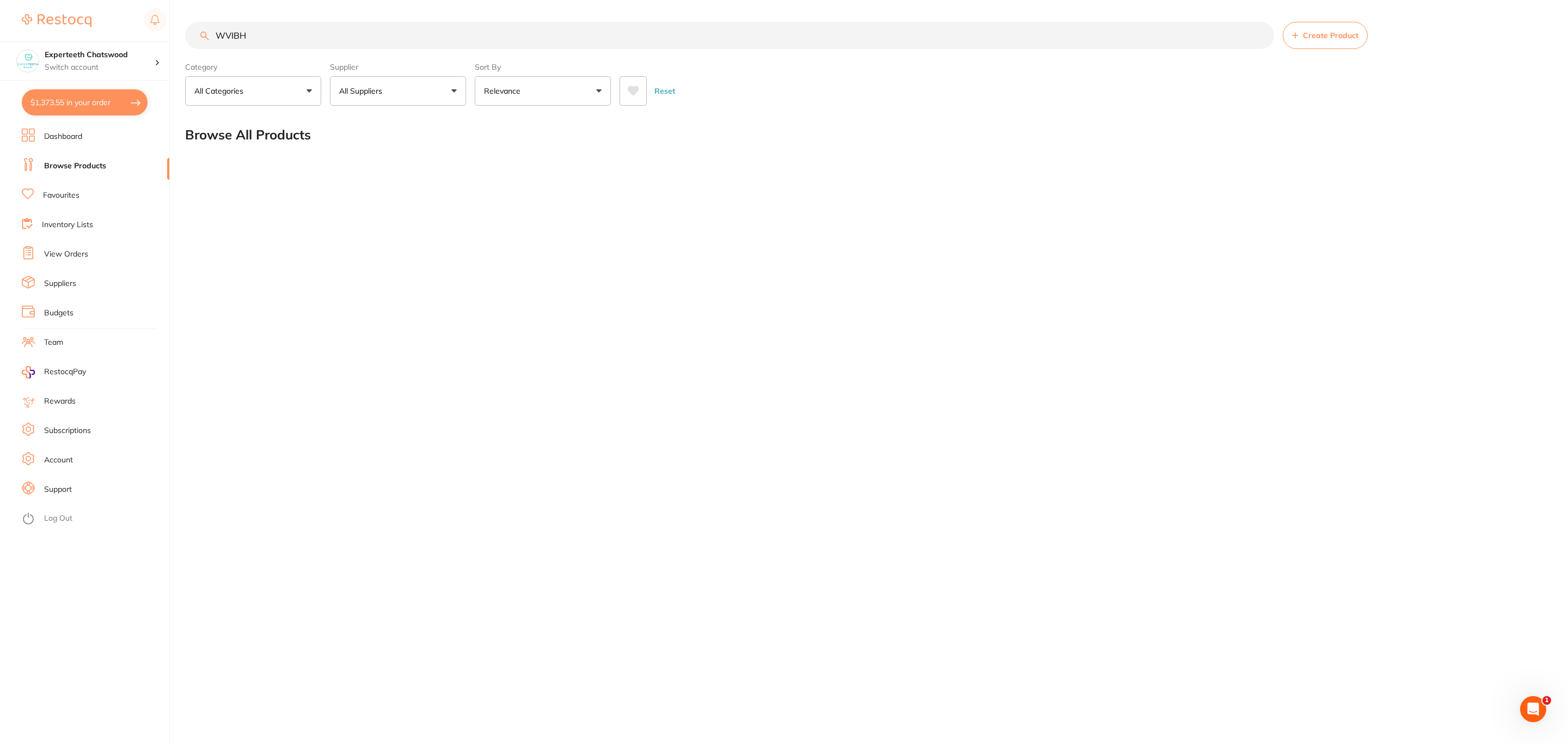
click at [270, 37] on input "WVIBH" at bounding box center [730, 35] width 1089 height 27
type input "W"
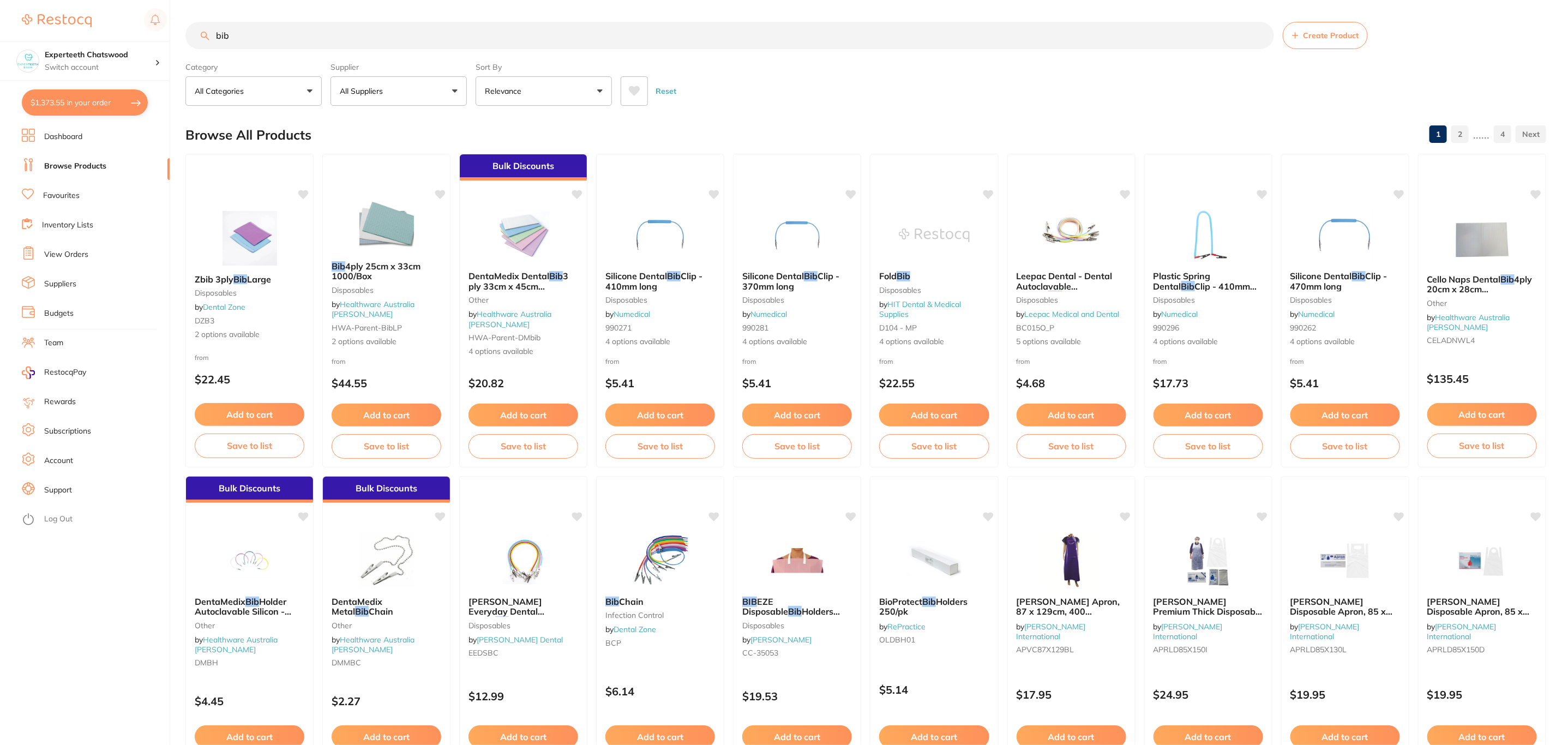
click at [402, 80] on button "All Suppliers" at bounding box center [398, 91] width 136 height 30
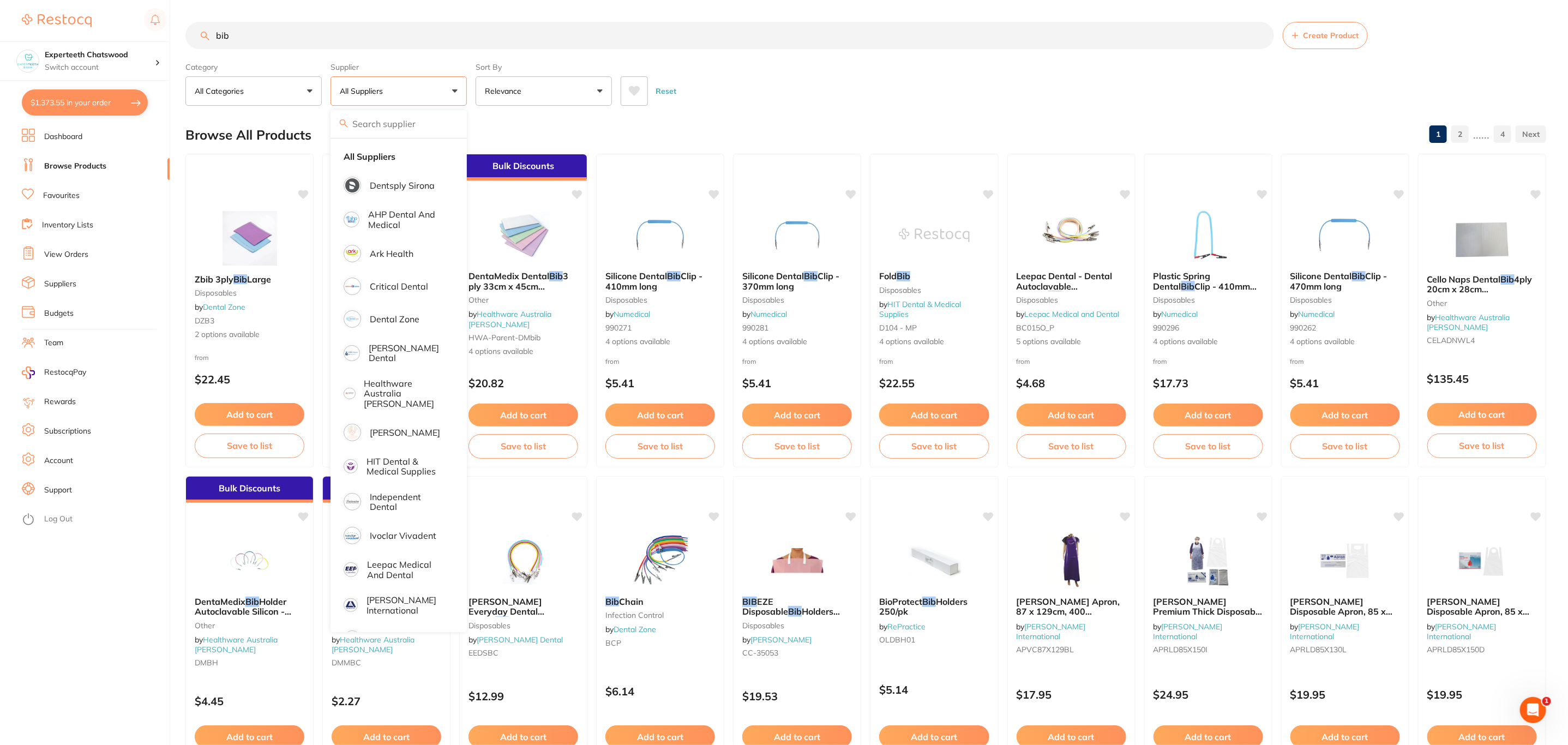
click at [255, 42] on input "bib" at bounding box center [730, 35] width 1089 height 28
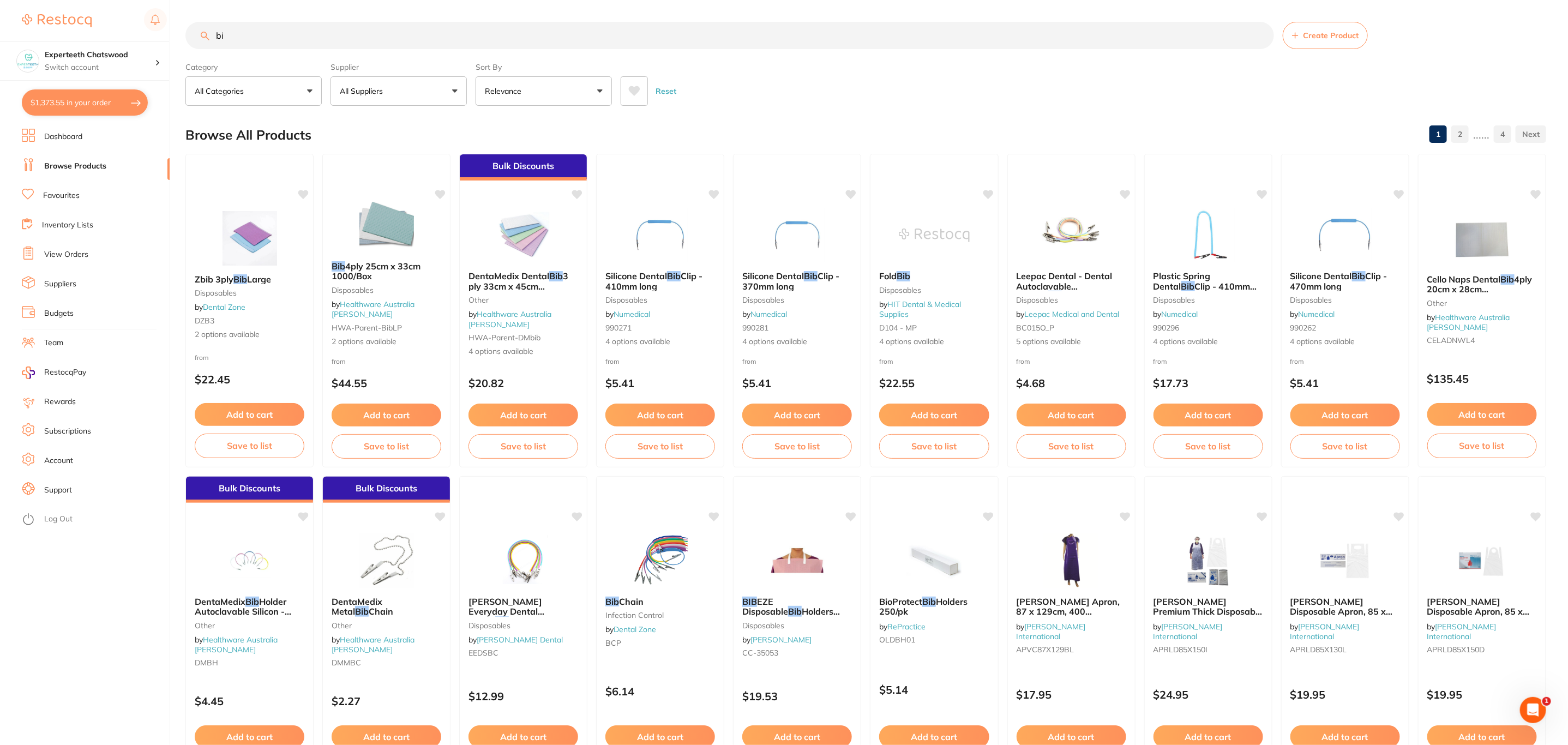
type input "b"
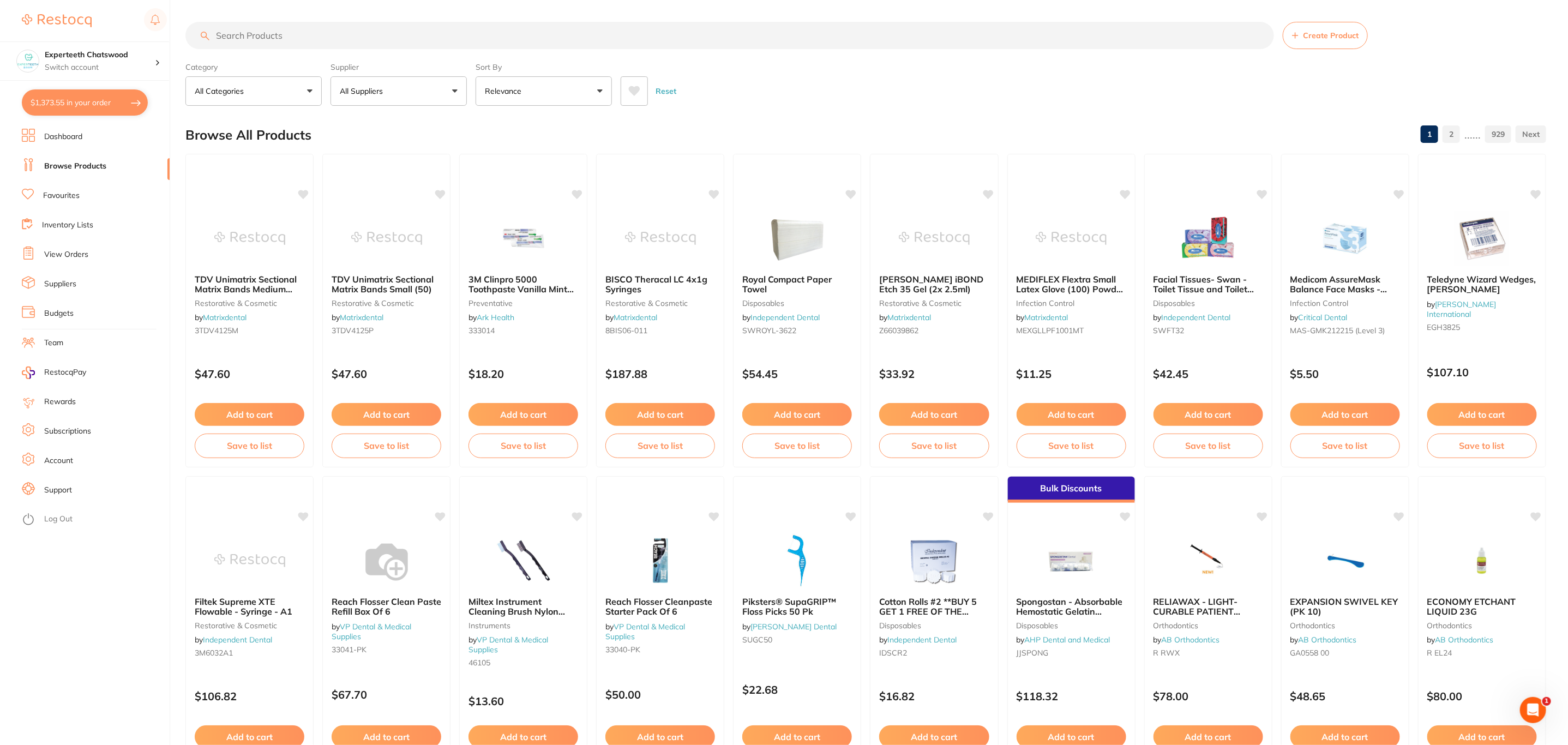
click at [78, 107] on button "$1,373.55 in your order" at bounding box center [85, 102] width 126 height 26
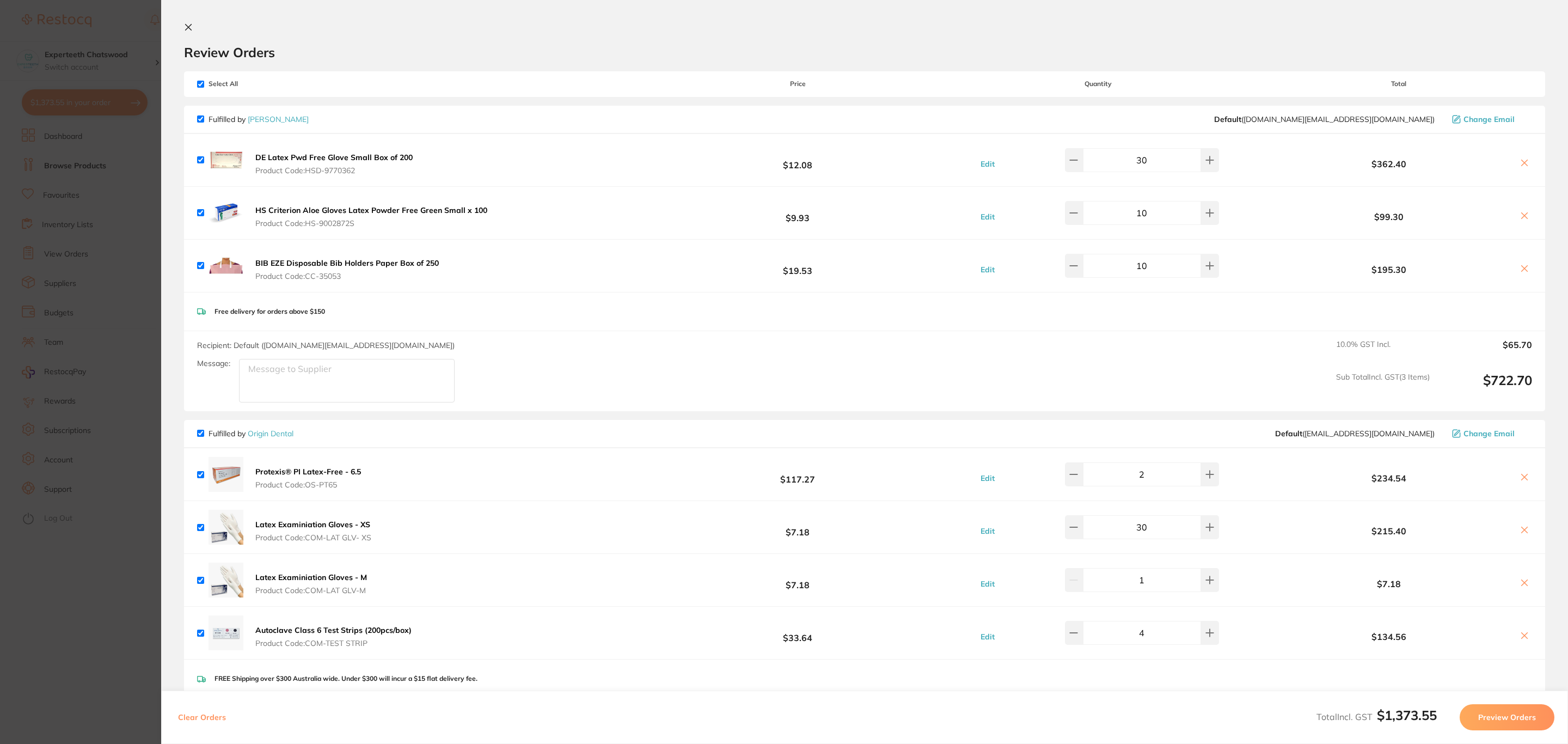
click at [20, 70] on section "Update RRP Set your pre negotiated price for this item. Item Agreed RRP (excl. …" at bounding box center [784, 372] width 1568 height 744
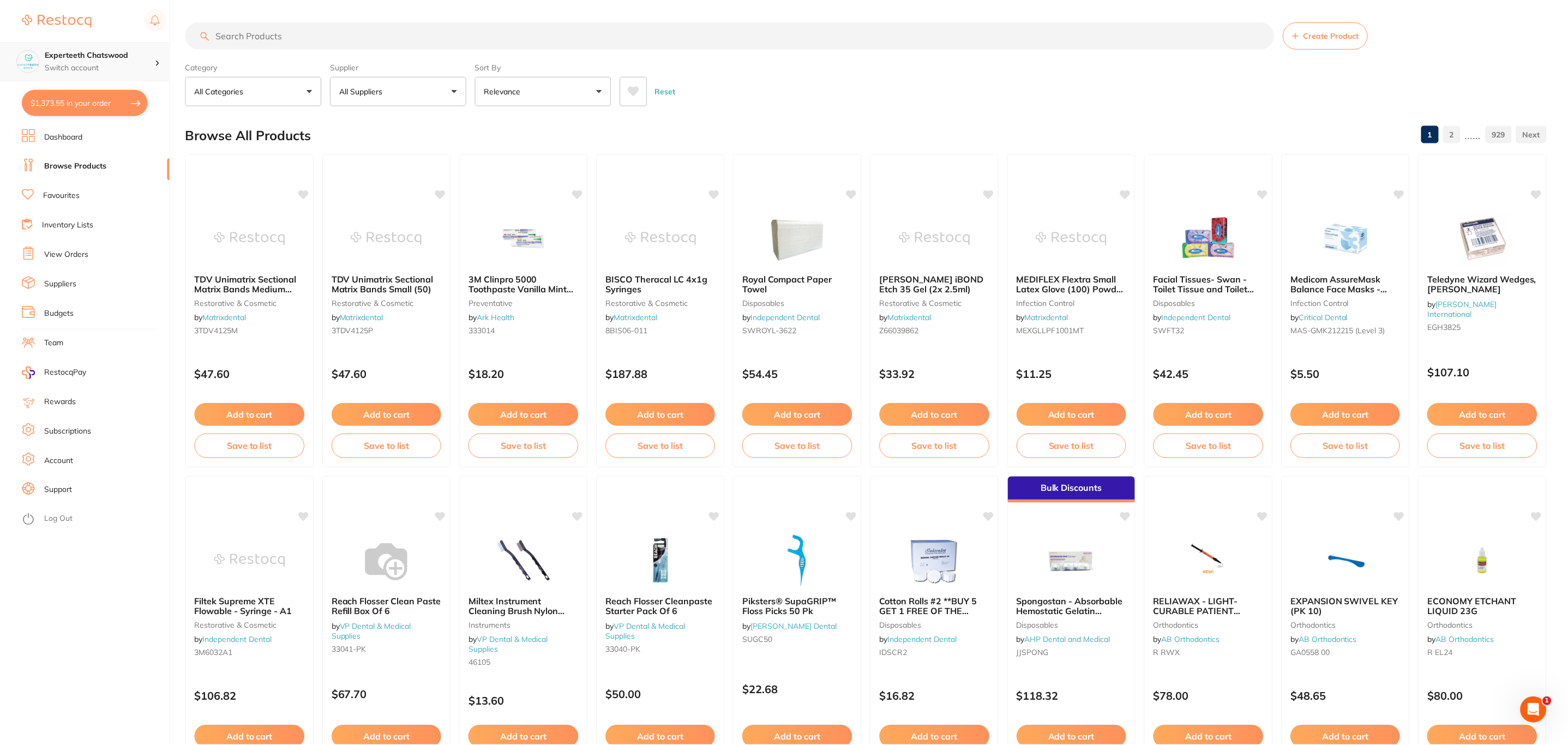
scroll to position [1, 0]
click at [147, 69] on p "Switch account" at bounding box center [99, 67] width 110 height 11
click at [130, 161] on div "Wellington Smiles Dental" at bounding box center [85, 171] width 152 height 38
checkbox input "false"
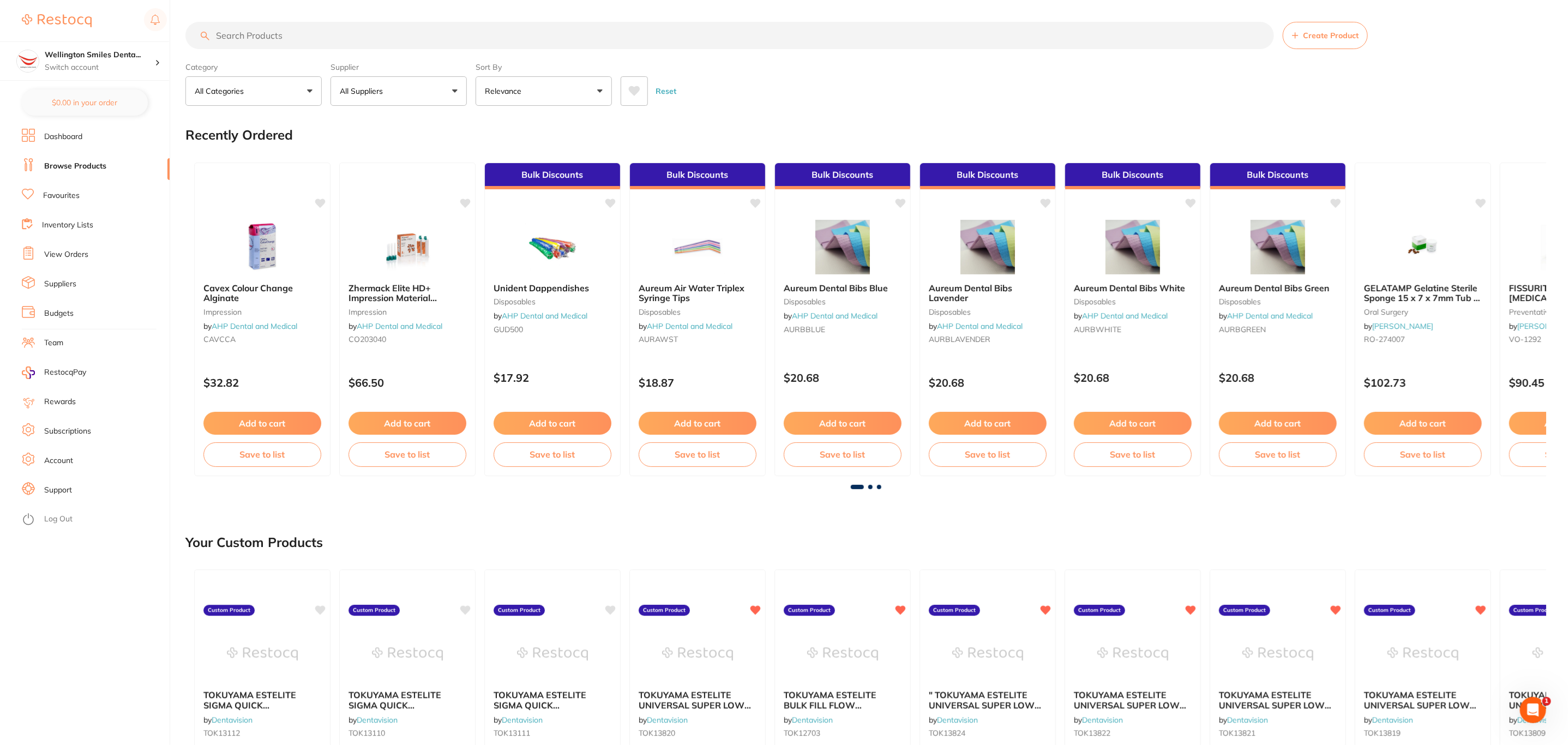
click at [73, 258] on link "View Orders" at bounding box center [66, 254] width 44 height 11
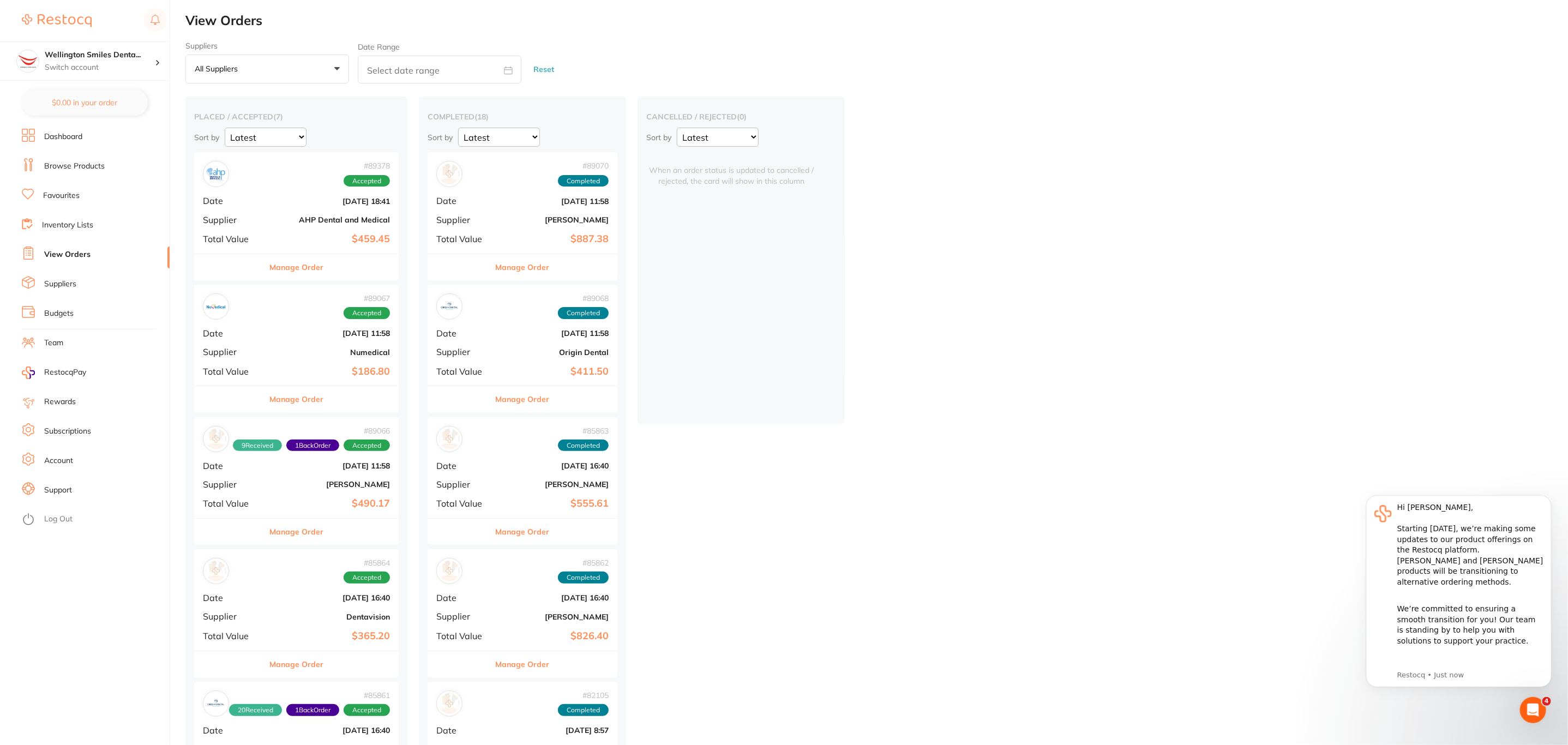
scroll to position [164, 0]
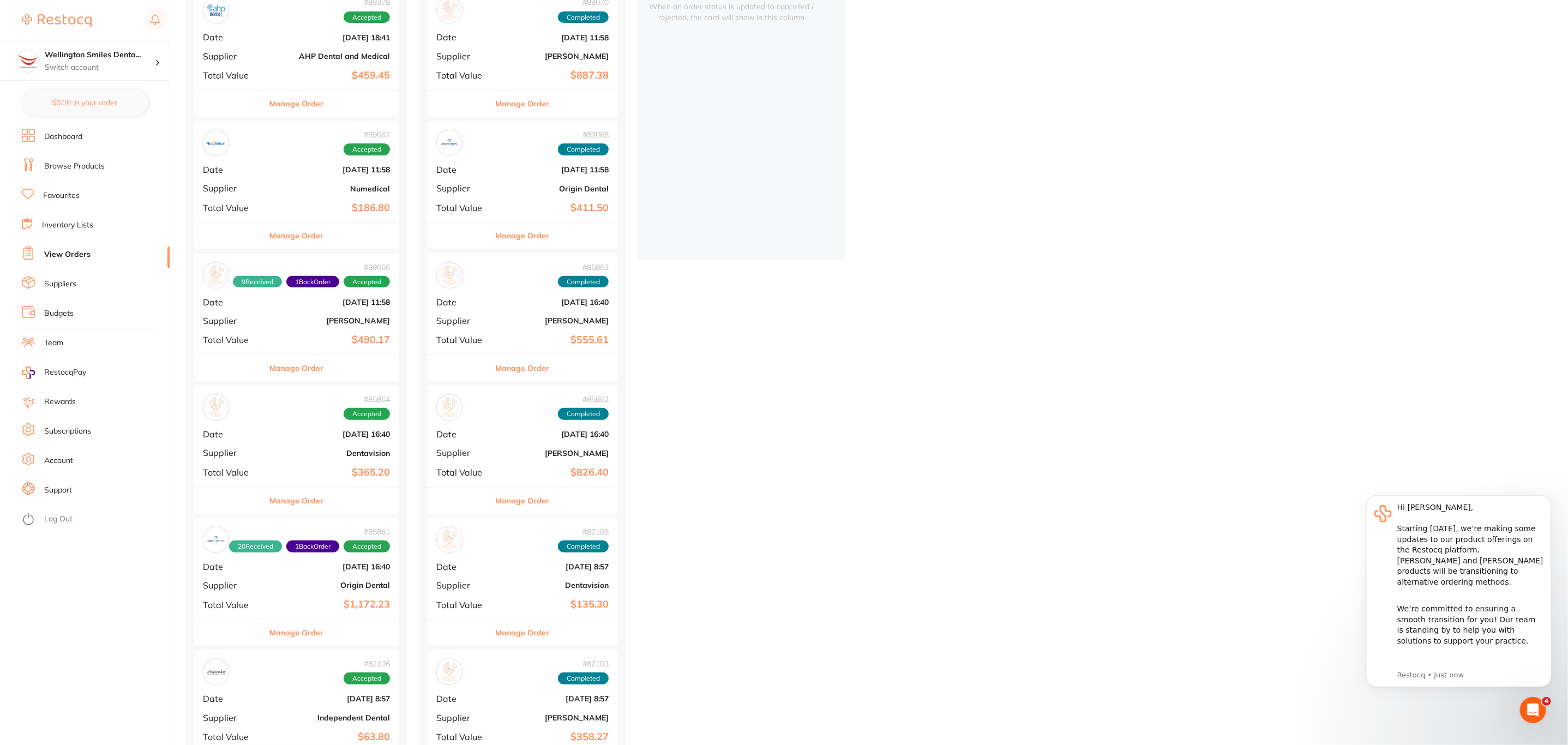
click at [298, 691] on div "# 82106 Accepted Date Jun 4 2025, 8:57 Supplier Independent Dental Total Value …" at bounding box center [296, 700] width 205 height 101
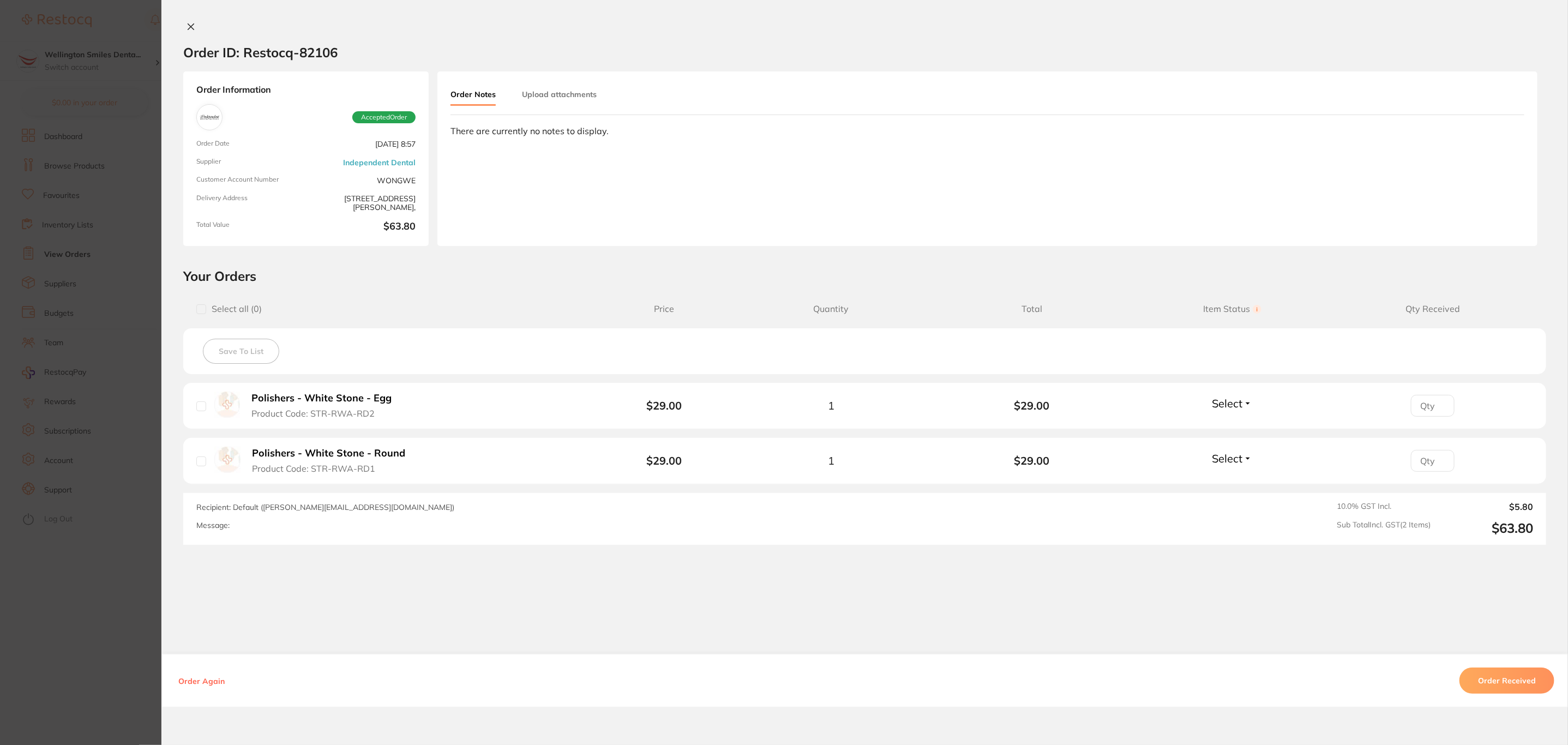
click at [206, 681] on button "Order Again" at bounding box center [201, 681] width 53 height 10
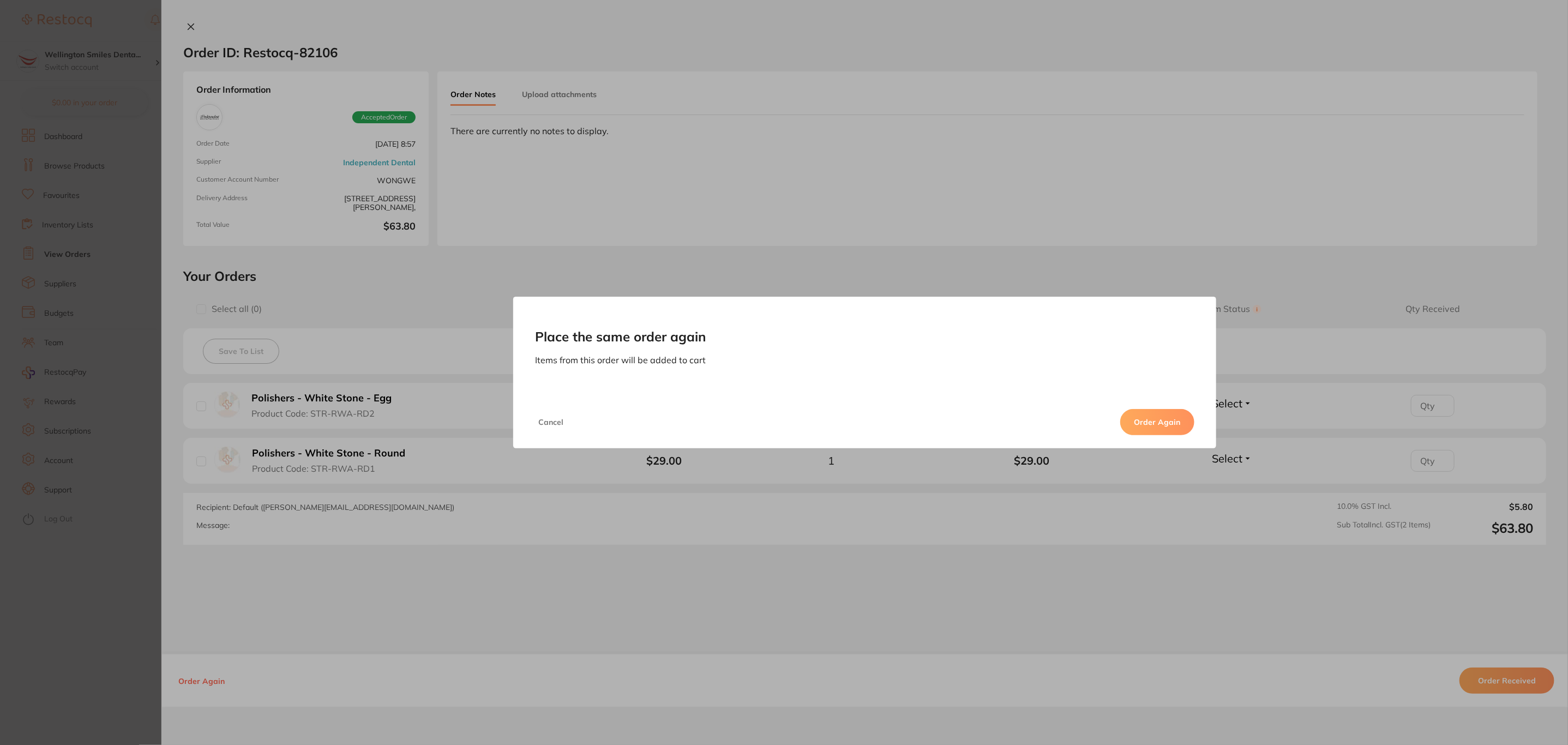
click at [1162, 425] on button "Order Again" at bounding box center [1157, 422] width 74 height 26
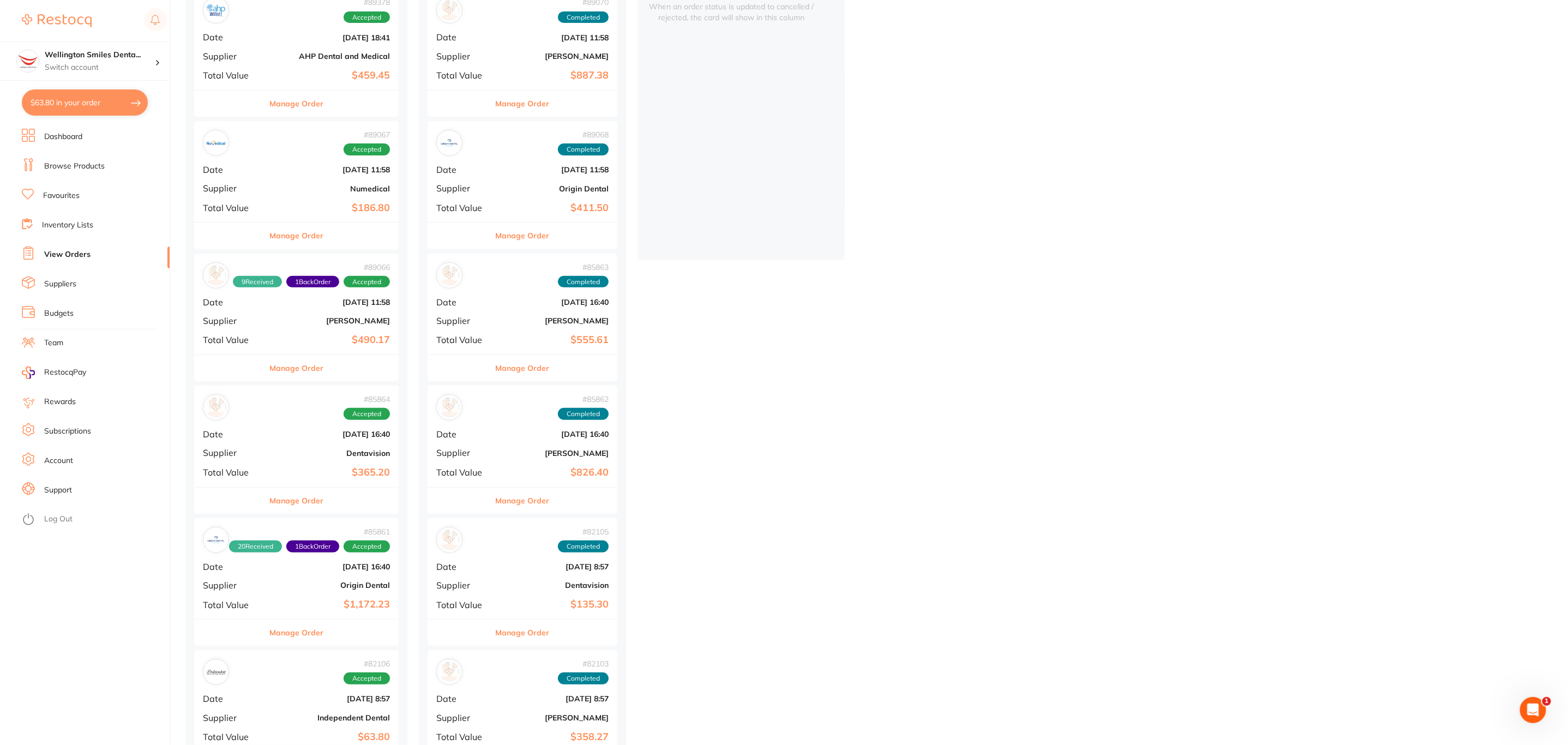
click at [111, 103] on button "$63.80 in your order" at bounding box center [85, 102] width 126 height 26
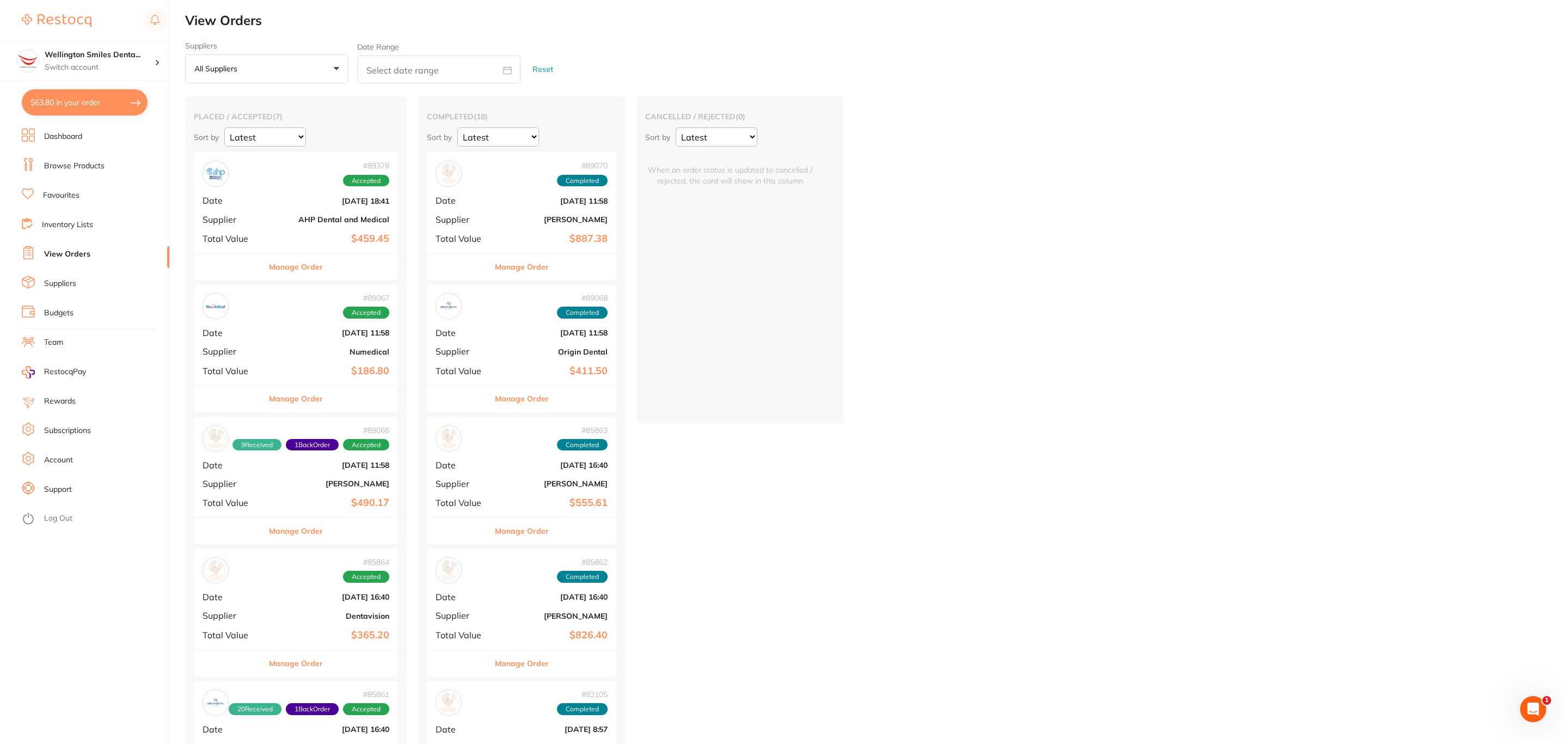
checkbox input "true"
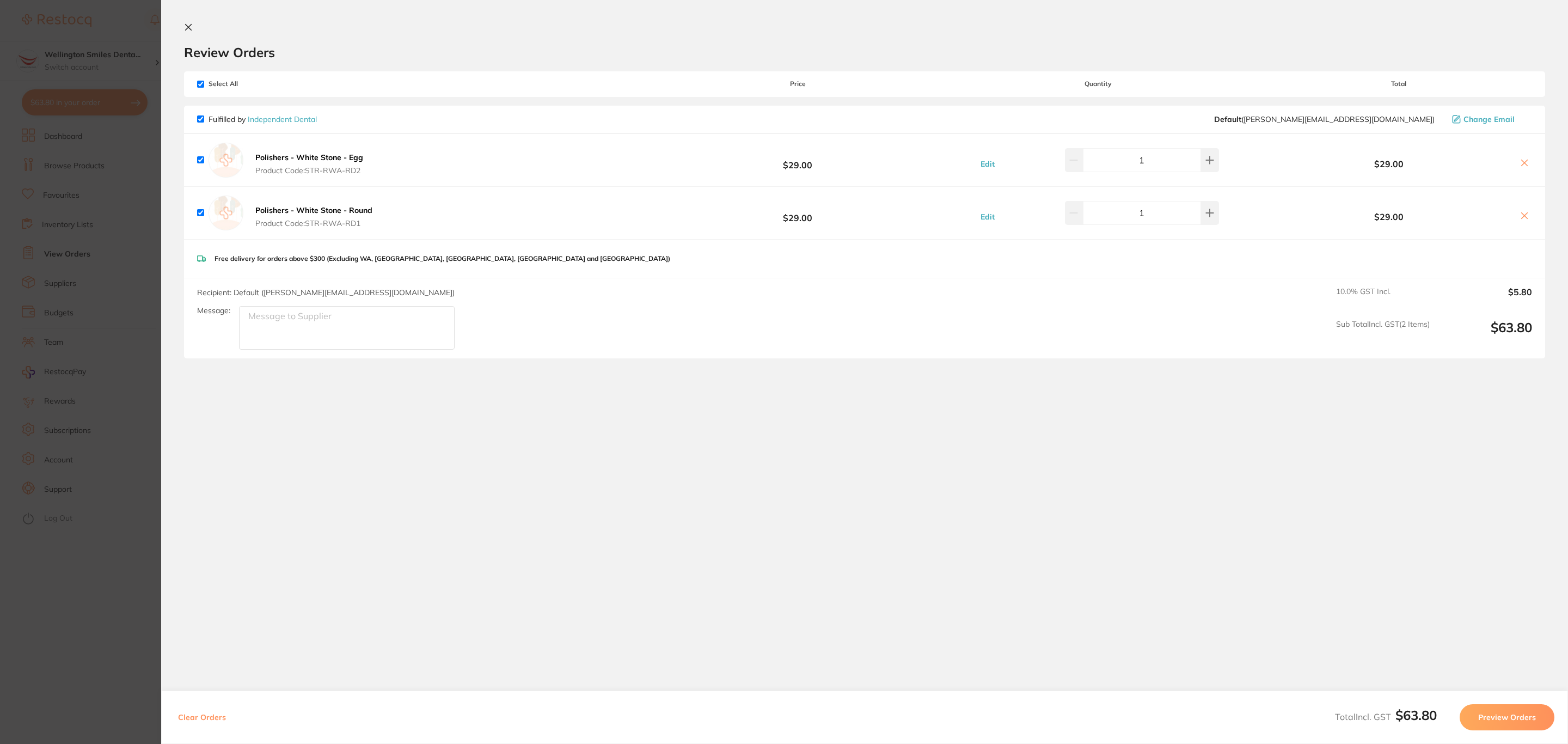
click at [1471, 115] on span "Change Email" at bounding box center [1489, 119] width 51 height 8
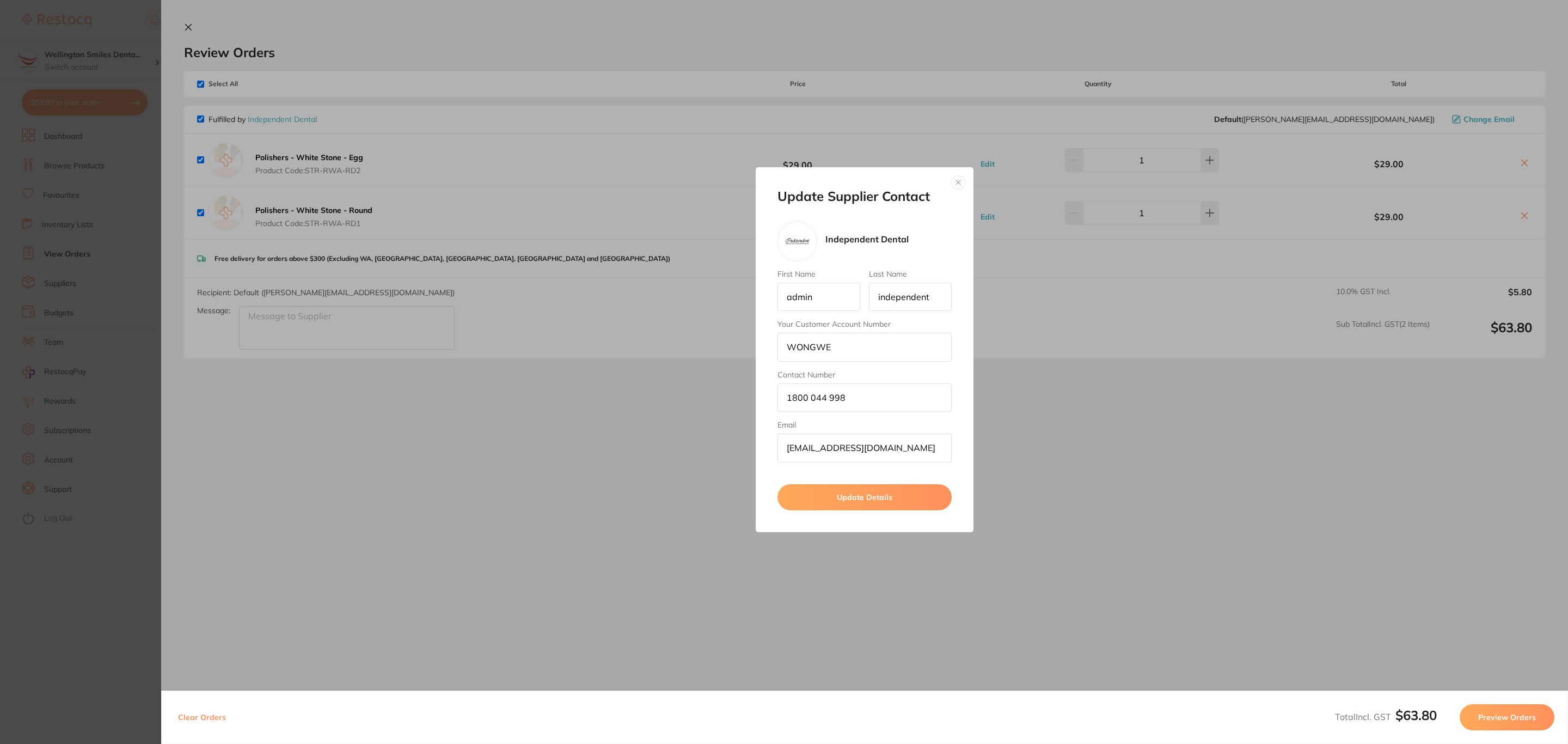
click at [857, 500] on button "Update Details" at bounding box center [864, 497] width 174 height 26
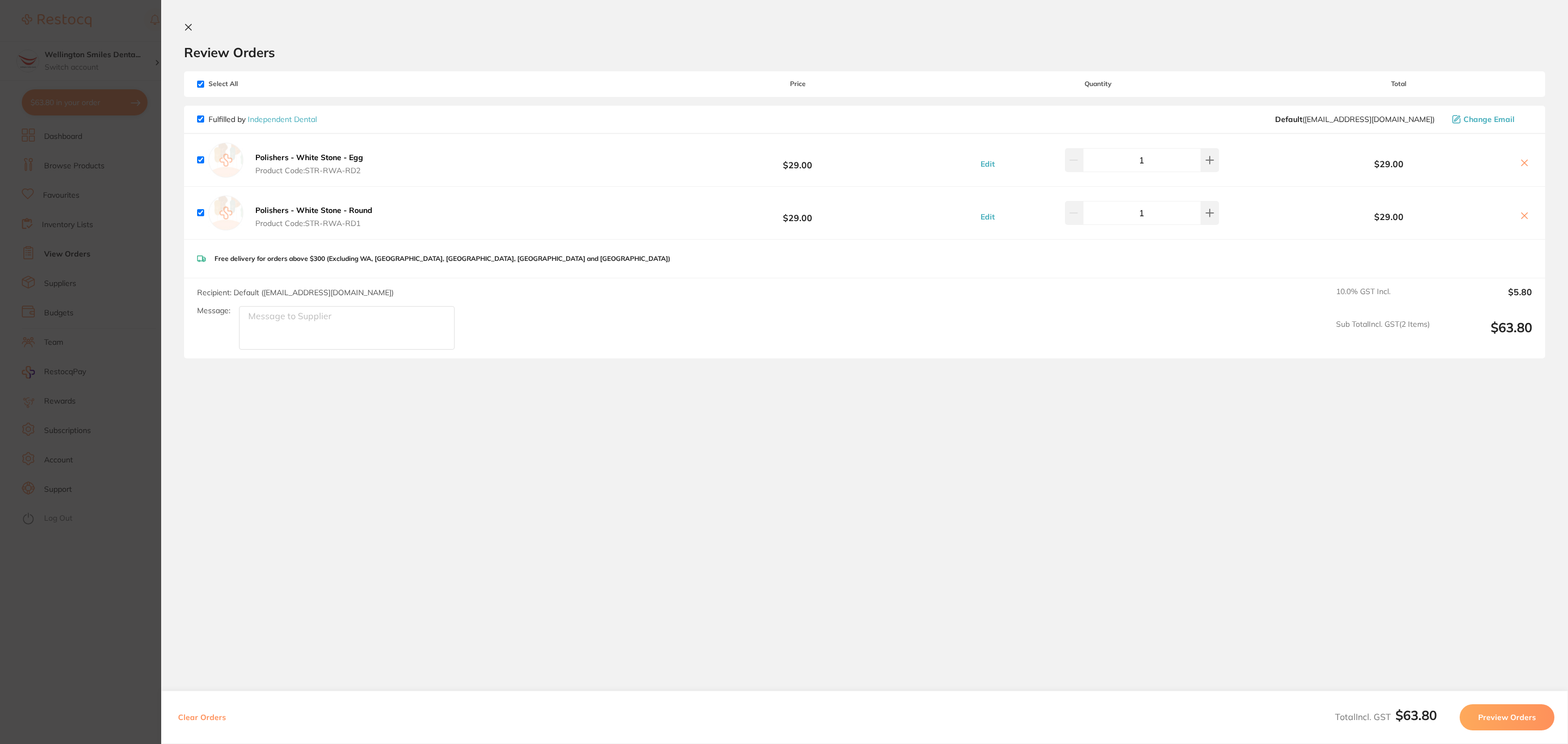
click at [1483, 708] on button "Preview Orders" at bounding box center [1507, 717] width 94 height 26
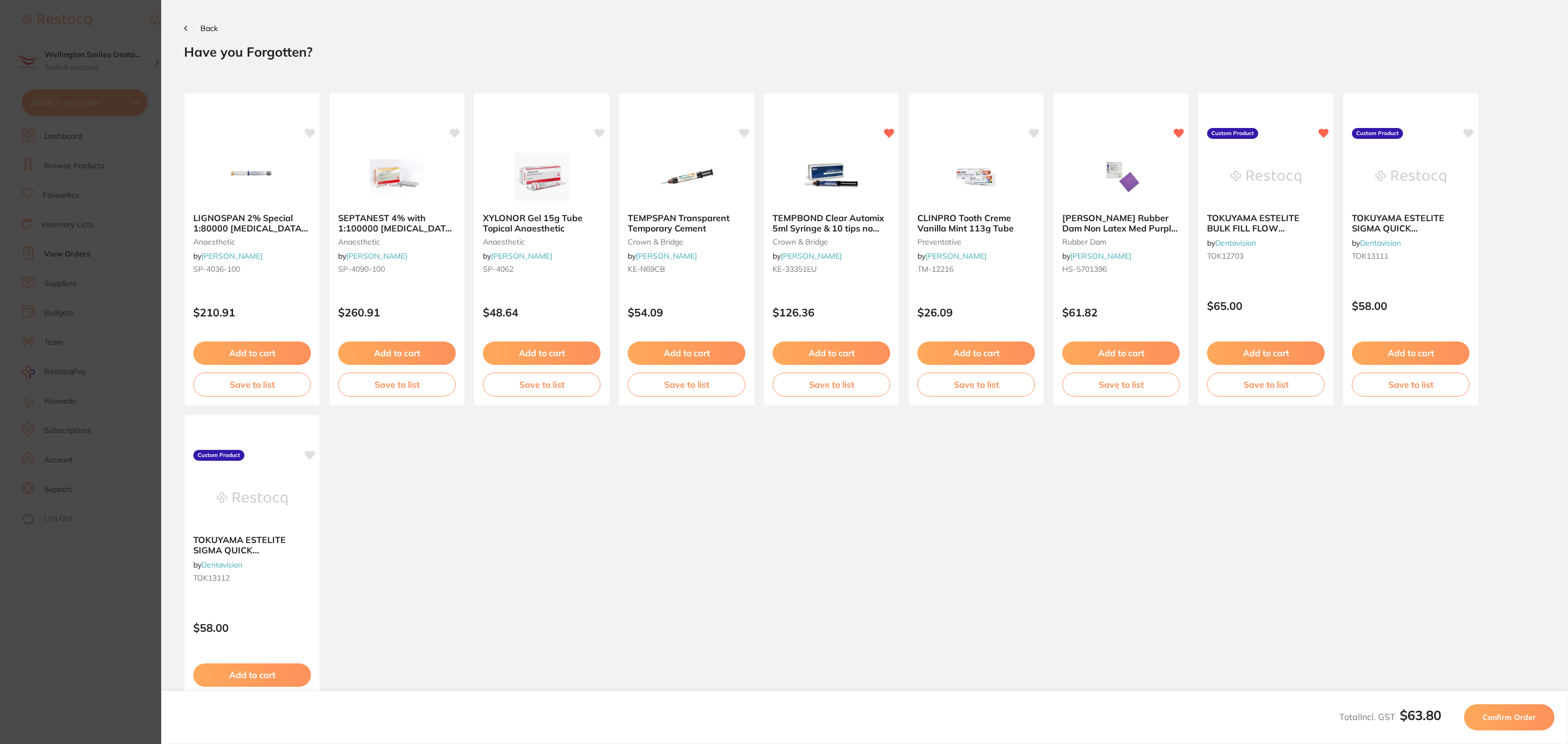
click at [1483, 708] on button "Confirm Order" at bounding box center [1509, 717] width 90 height 26
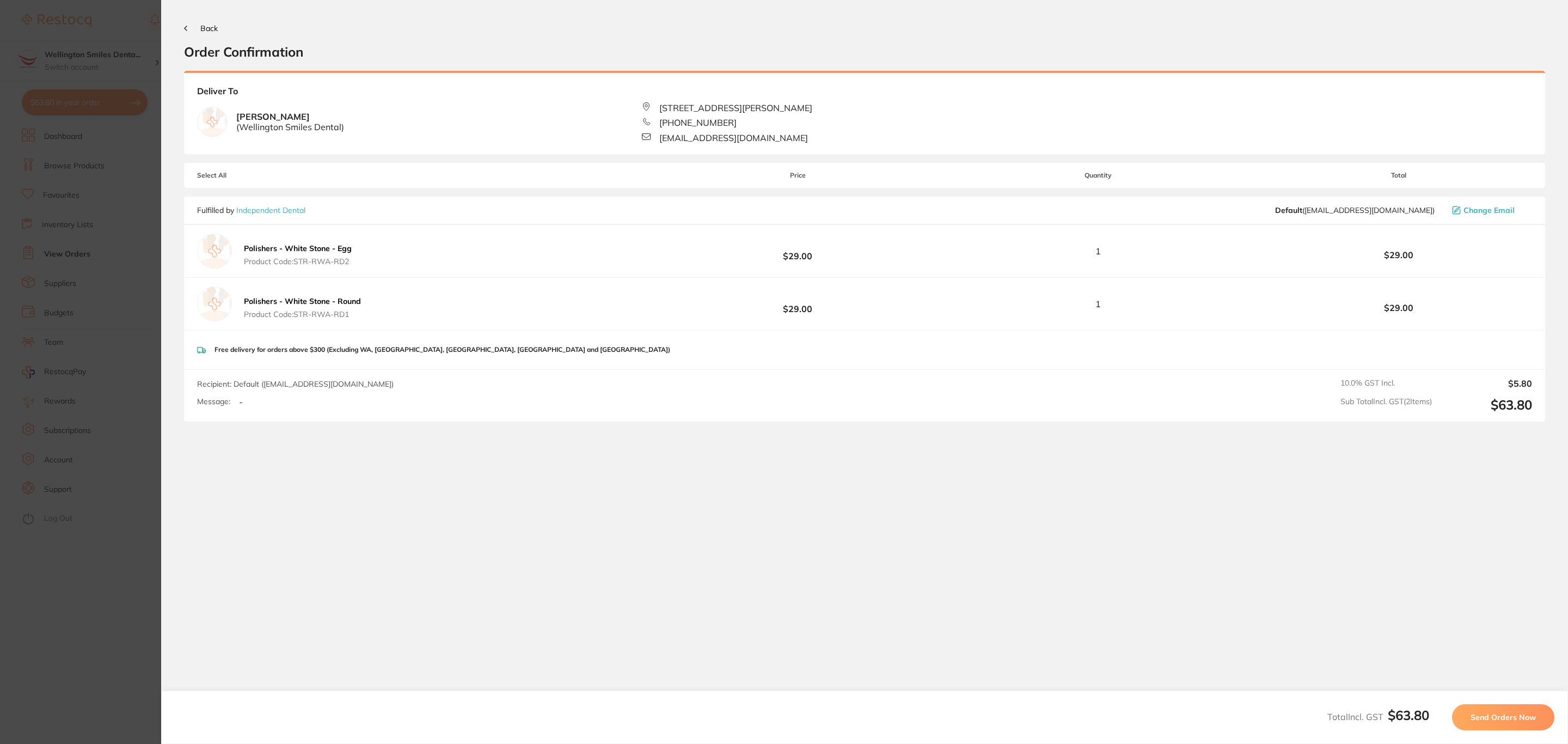
click at [1483, 707] on button "Send Orders Now" at bounding box center [1502, 717] width 102 height 26
